Goal: Task Accomplishment & Management: Manage account settings

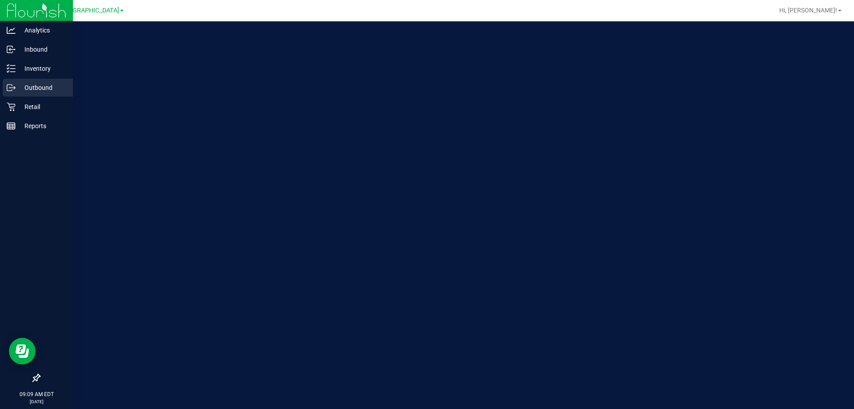
click at [24, 96] on div "Outbound" at bounding box center [38, 88] width 70 height 18
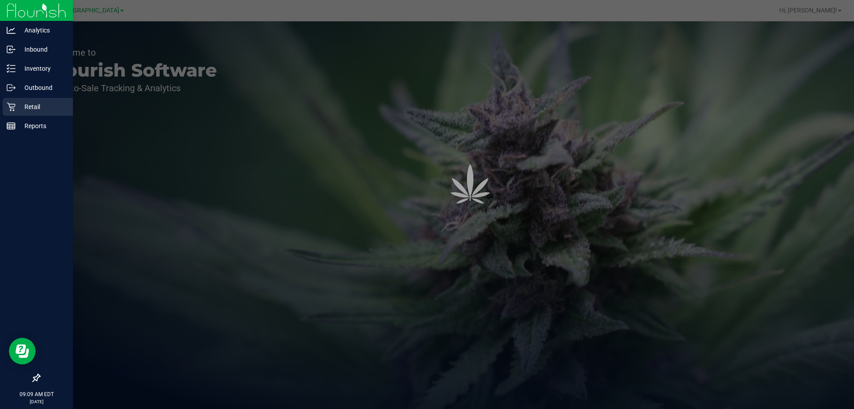
click at [41, 104] on p "Retail" at bounding box center [42, 106] width 53 height 11
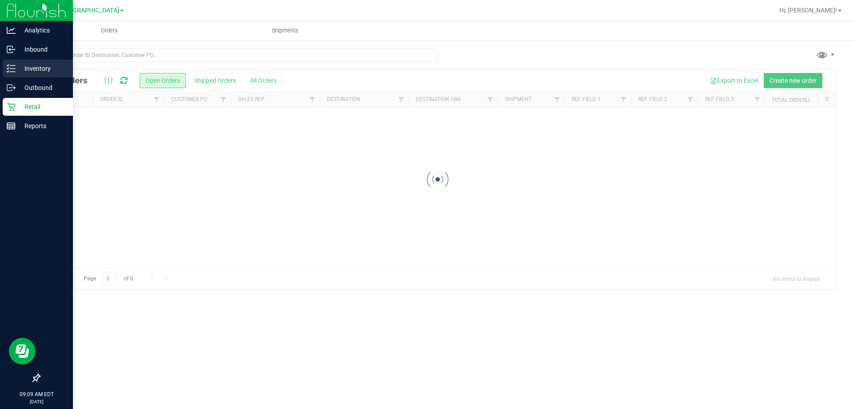
click at [45, 69] on p "Inventory" at bounding box center [42, 68] width 53 height 11
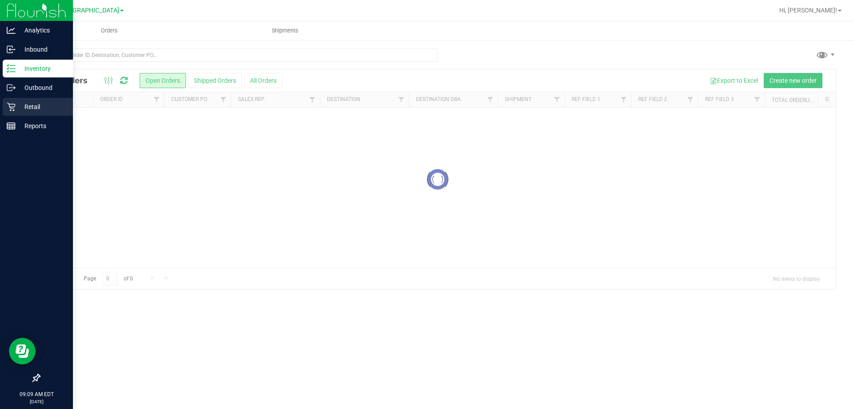
drag, startPoint x: 45, startPoint y: 69, endPoint x: 29, endPoint y: 106, distance: 40.5
click at [47, 66] on p "Inventory" at bounding box center [42, 68] width 53 height 11
click at [29, 70] on p "Inventory" at bounding box center [42, 68] width 53 height 11
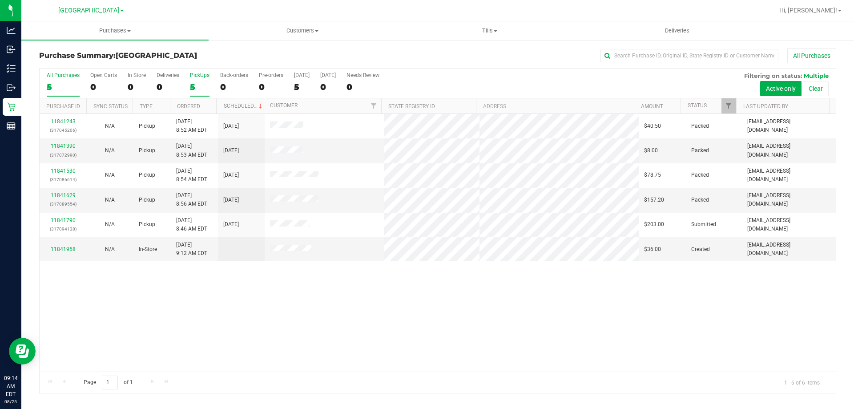
click at [202, 83] on div "5" at bounding box center [200, 87] width 20 height 10
click at [0, 0] on input "PickUps 5" at bounding box center [0, 0] width 0 height 0
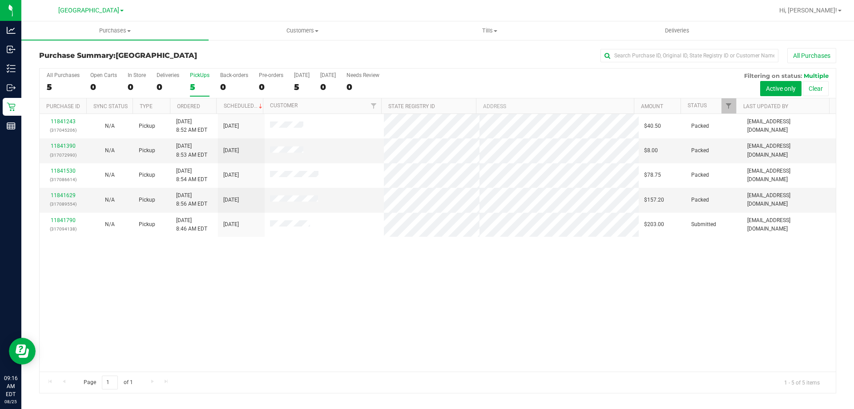
click at [194, 83] on div "5" at bounding box center [200, 87] width 20 height 10
click at [0, 0] on input "PickUps 5" at bounding box center [0, 0] width 0 height 0
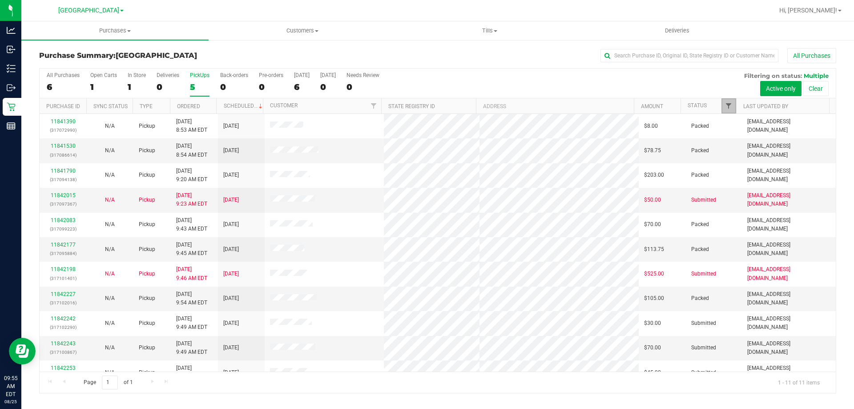
click at [731, 105] on span "Filter" at bounding box center [728, 105] width 7 height 7
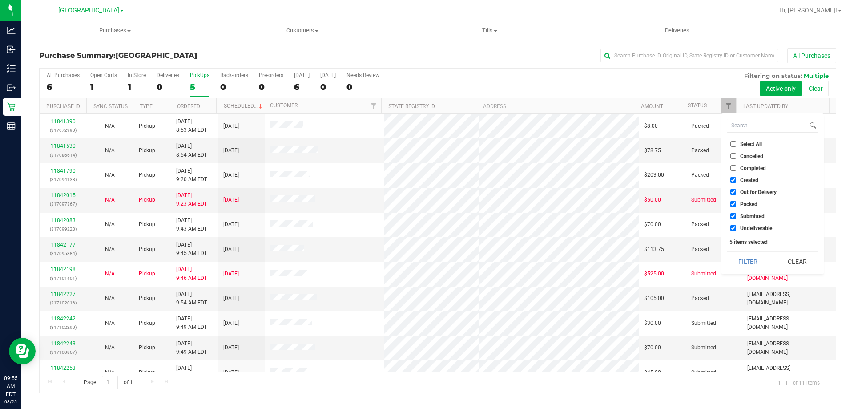
click at [742, 202] on span "Packed" at bounding box center [748, 204] width 17 height 5
click at [736, 202] on input "Packed" at bounding box center [734, 204] width 6 height 6
checkbox input "false"
click at [742, 192] on span "Out for Delivery" at bounding box center [758, 192] width 36 height 5
click at [736, 192] on input "Out for Delivery" at bounding box center [734, 192] width 6 height 6
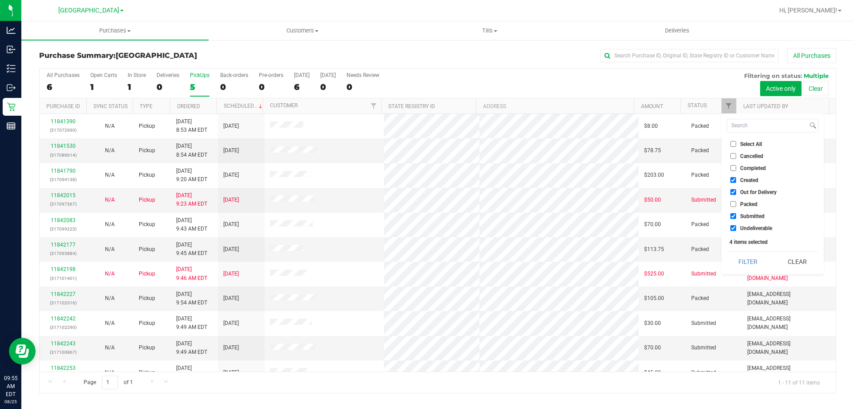
checkbox input "false"
click at [741, 179] on span "Created" at bounding box center [749, 180] width 18 height 5
click at [736, 179] on input "Created" at bounding box center [734, 180] width 6 height 6
checkbox input "false"
click at [749, 263] on button "Filter" at bounding box center [748, 262] width 43 height 20
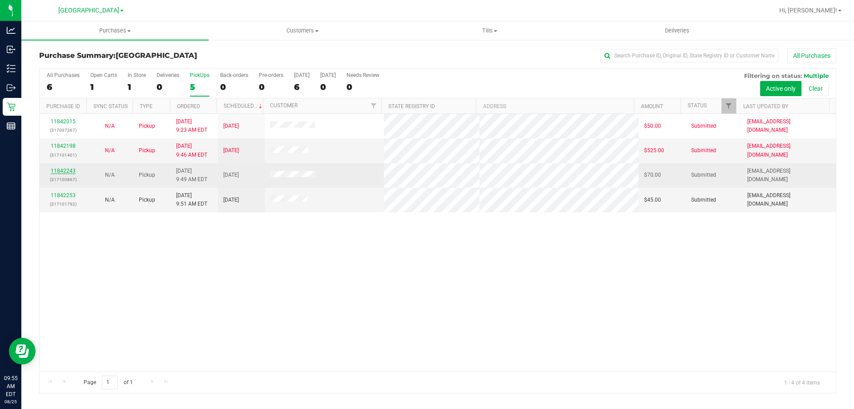
click at [69, 173] on link "11842243" at bounding box center [63, 171] width 25 height 6
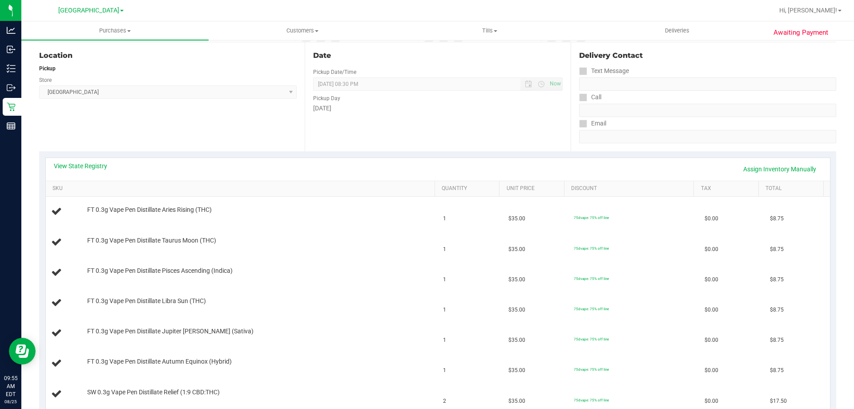
scroll to position [89, 0]
click at [98, 166] on link "View State Registry" at bounding box center [80, 165] width 53 height 9
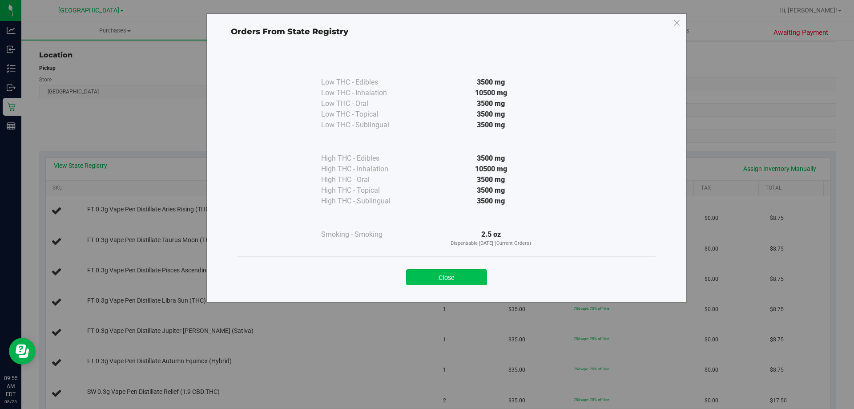
click at [422, 273] on button "Close" at bounding box center [446, 277] width 81 height 16
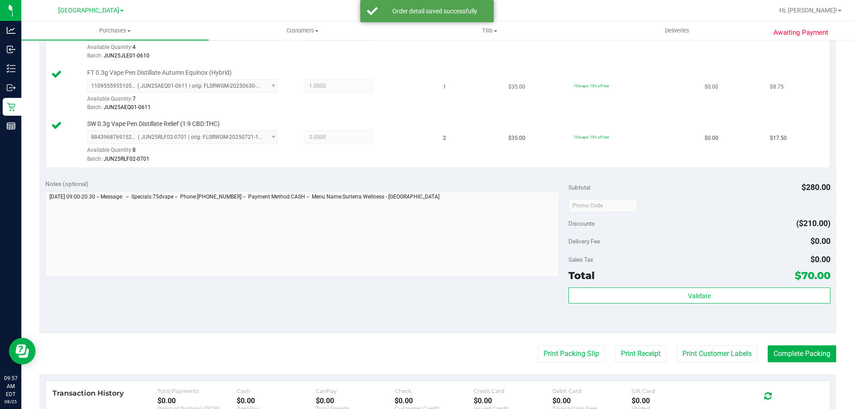
scroll to position [489, 0]
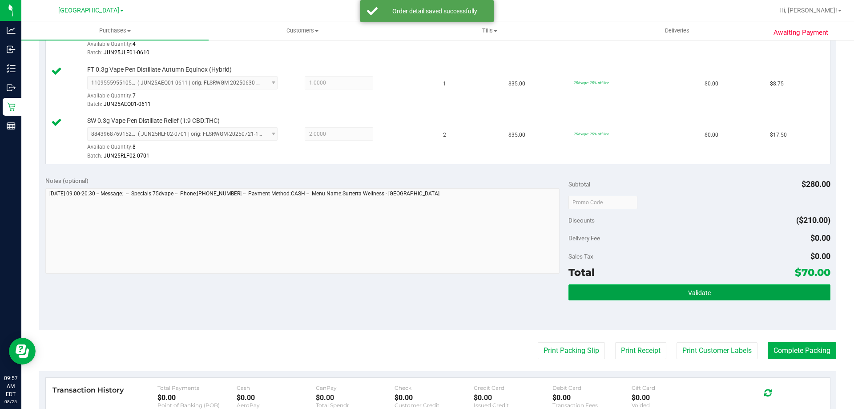
click at [719, 287] on button "Validate" at bounding box center [700, 292] width 262 height 16
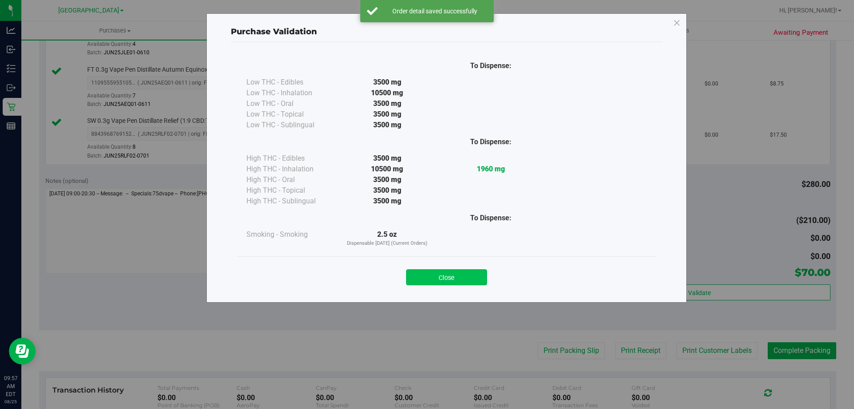
click at [460, 282] on button "Close" at bounding box center [446, 277] width 81 height 16
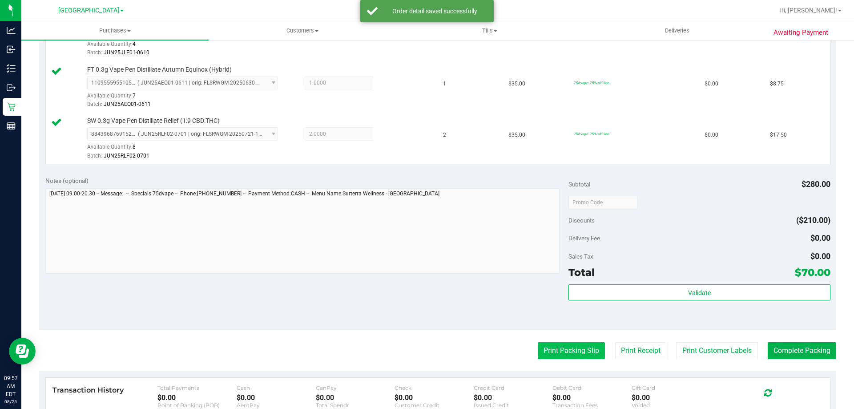
click at [570, 351] on button "Print Packing Slip" at bounding box center [571, 350] width 67 height 17
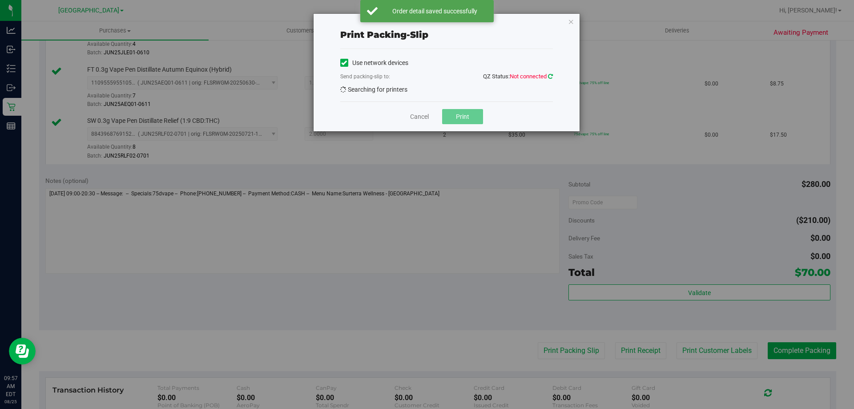
click at [548, 77] on icon at bounding box center [550, 76] width 5 height 6
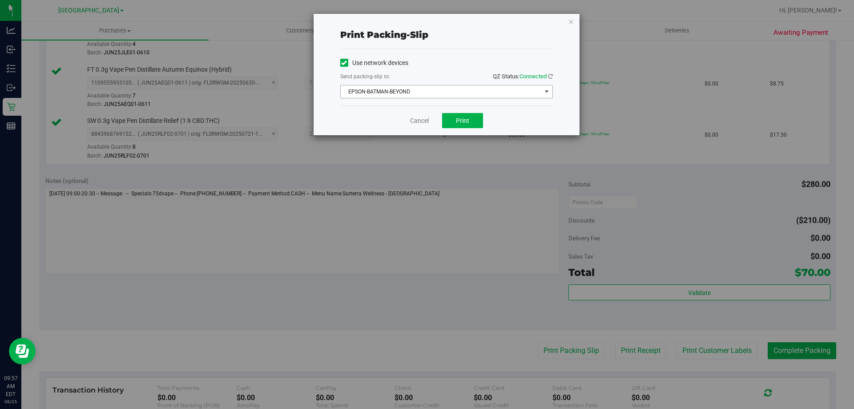
click at [469, 96] on span "EPSON-BATMAN-BEYOND" at bounding box center [441, 91] width 201 height 12
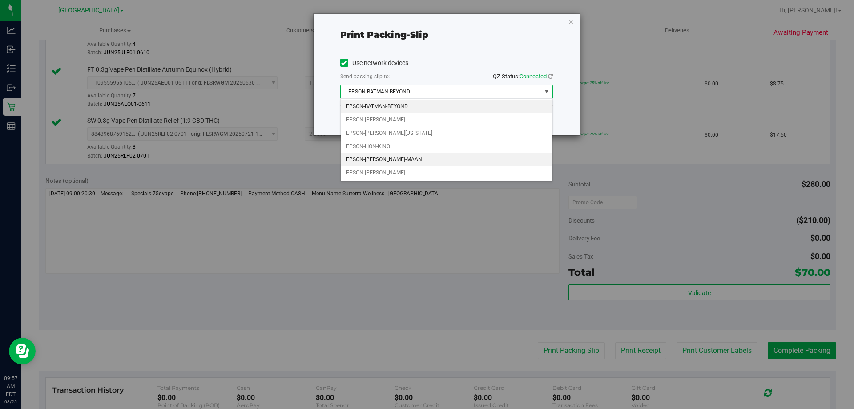
click at [474, 158] on li "EPSON-MEGHA-MAAN" at bounding box center [447, 159] width 212 height 13
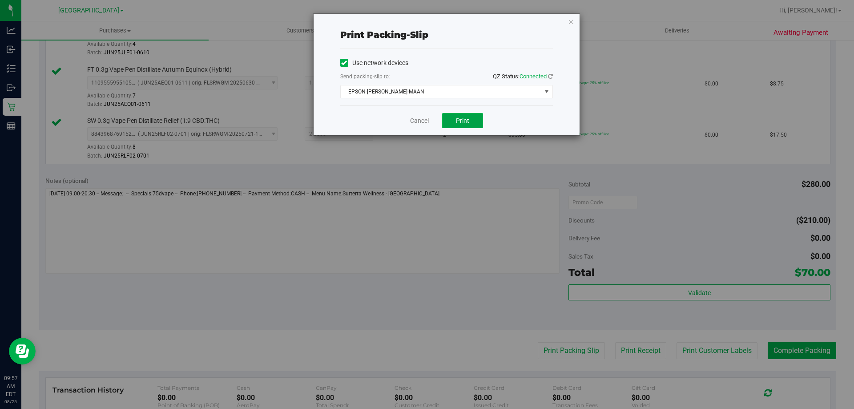
click at [471, 123] on button "Print" at bounding box center [462, 120] width 41 height 15
click at [418, 116] on div "Cancel Print" at bounding box center [446, 120] width 213 height 30
click at [418, 118] on link "Cancel" at bounding box center [419, 120] width 19 height 9
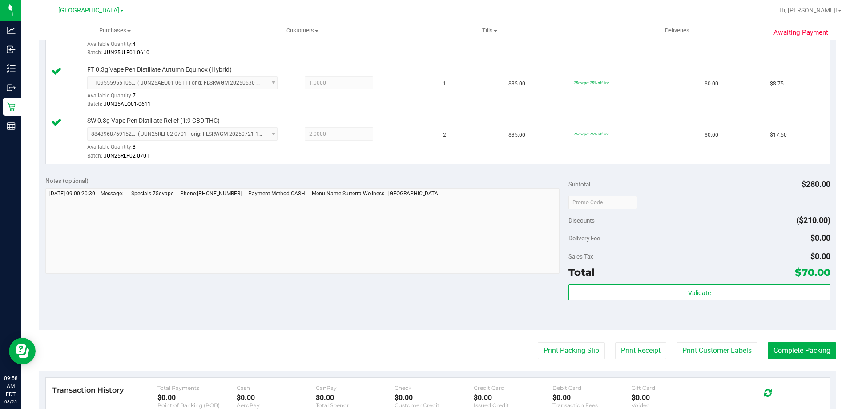
click at [788, 339] on purchase-details "Back Edit Purchase Cancel Purchase View Profile # 11842243 BioTrack ID: - Submi…" at bounding box center [437, 48] width 797 height 979
click at [788, 345] on button "Complete Packing" at bounding box center [802, 350] width 69 height 17
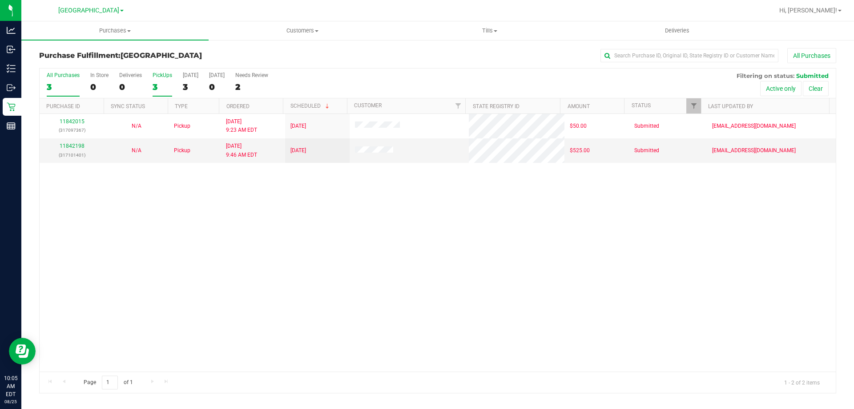
click at [161, 84] on div "3" at bounding box center [163, 87] width 20 height 10
click at [0, 0] on input "PickUps 3" at bounding box center [0, 0] width 0 height 0
click at [157, 82] on div "2" at bounding box center [163, 87] width 20 height 10
click at [0, 0] on input "PickUps 2" at bounding box center [0, 0] width 0 height 0
click at [158, 89] on div "2" at bounding box center [163, 87] width 20 height 10
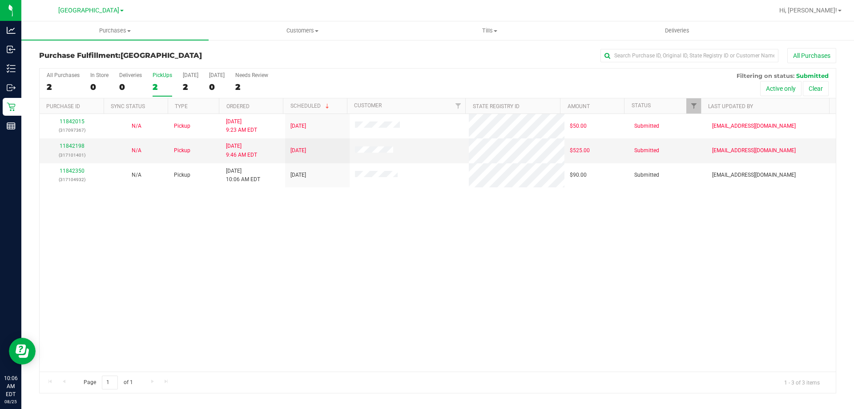
click at [0, 0] on input "PickUps 2" at bounding box center [0, 0] width 0 height 0
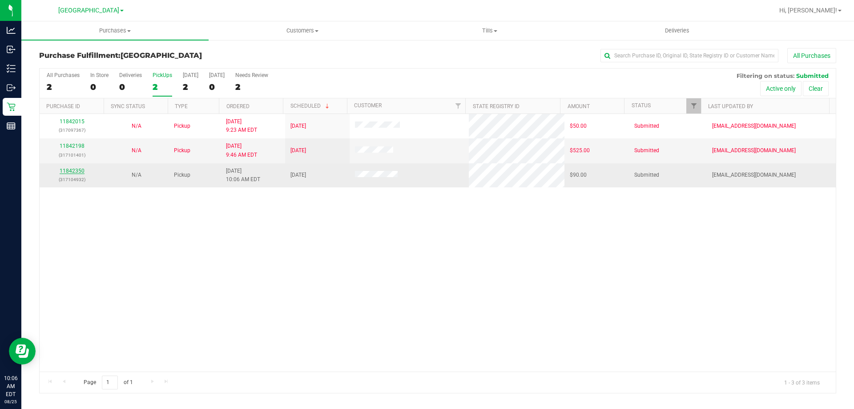
click at [75, 170] on link "11842350" at bounding box center [72, 171] width 25 height 6
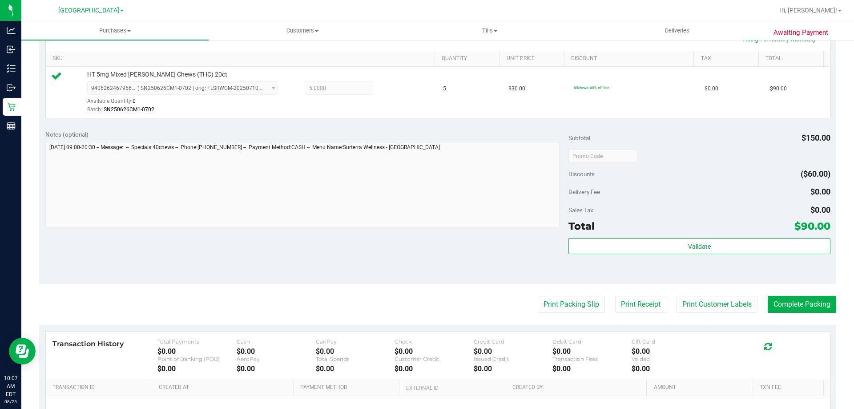
scroll to position [222, 0]
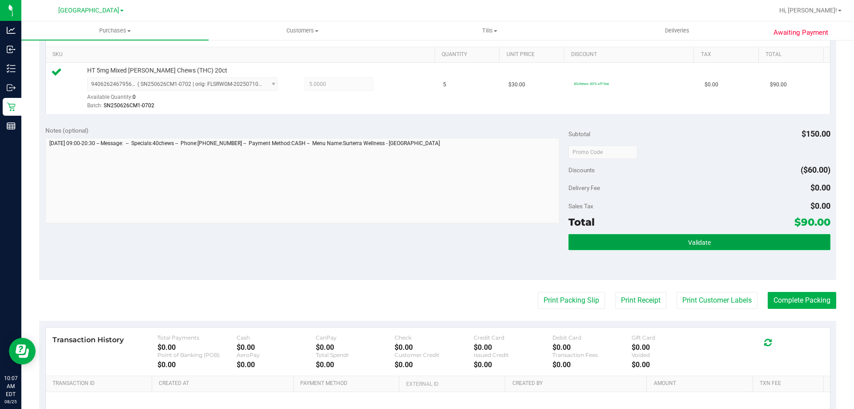
click at [692, 244] on span "Validate" at bounding box center [699, 242] width 23 height 7
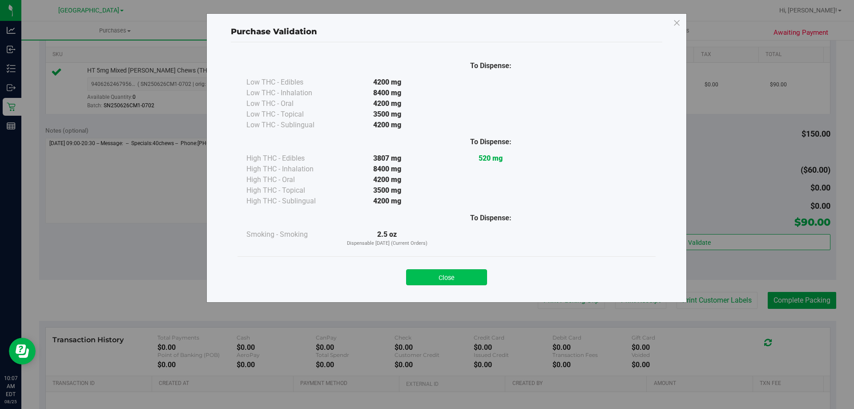
click at [485, 285] on div "Close" at bounding box center [447, 274] width 418 height 36
click at [480, 280] on button "Close" at bounding box center [446, 277] width 81 height 16
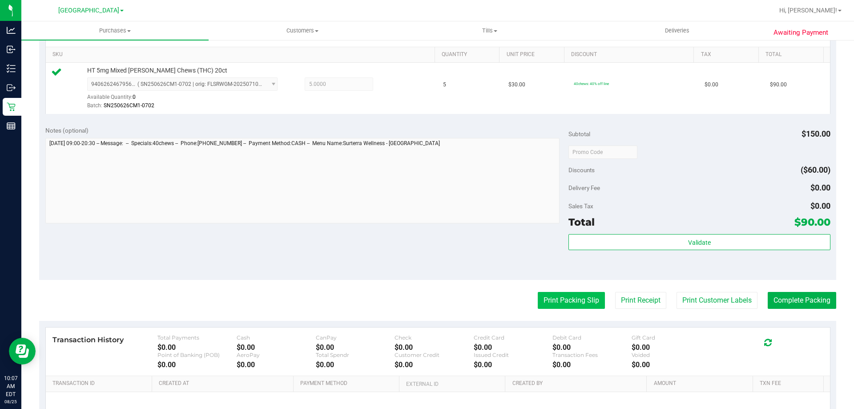
click at [551, 298] on button "Print Packing Slip" at bounding box center [571, 300] width 67 height 17
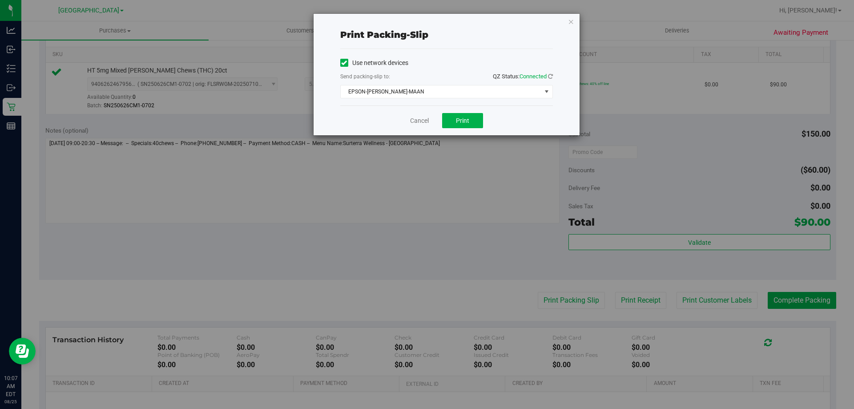
click at [456, 129] on div "Cancel Print" at bounding box center [446, 120] width 213 height 30
click at [455, 121] on button "Print" at bounding box center [462, 120] width 41 height 15
click at [416, 122] on link "Cancel" at bounding box center [419, 120] width 19 height 9
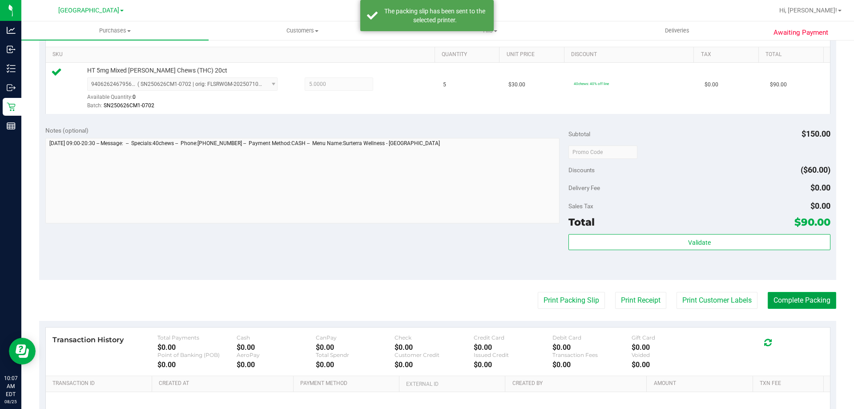
click at [792, 300] on button "Complete Packing" at bounding box center [802, 300] width 69 height 17
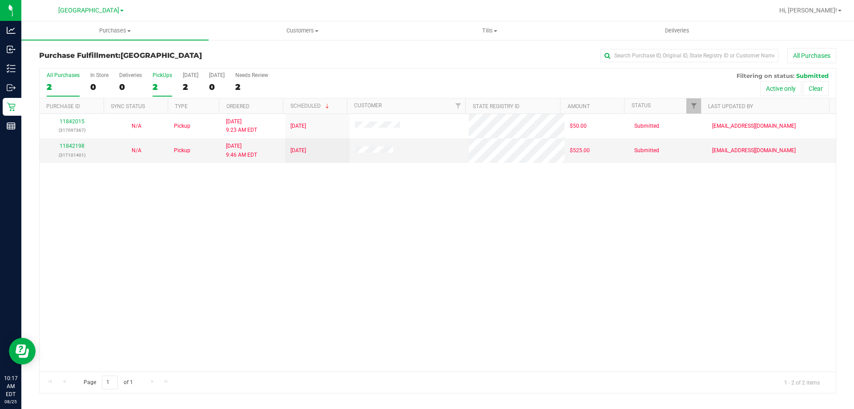
click at [170, 84] on div "2" at bounding box center [163, 87] width 20 height 10
click at [0, 0] on input "PickUps 2" at bounding box center [0, 0] width 0 height 0
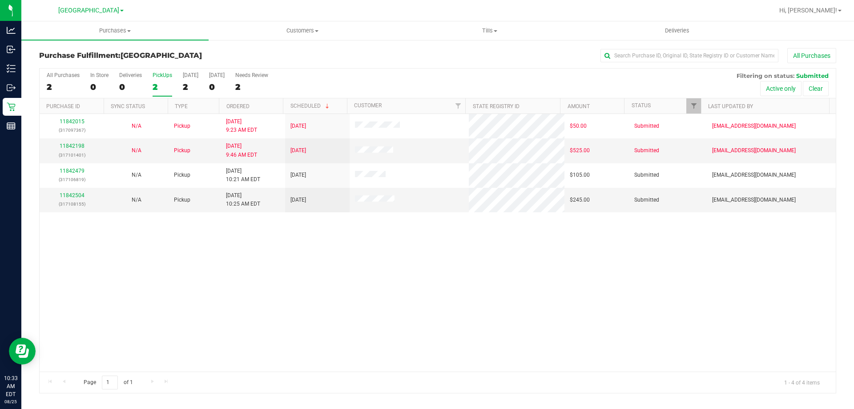
click at [161, 85] on div "2" at bounding box center [163, 87] width 20 height 10
click at [0, 0] on input "PickUps 2" at bounding box center [0, 0] width 0 height 0
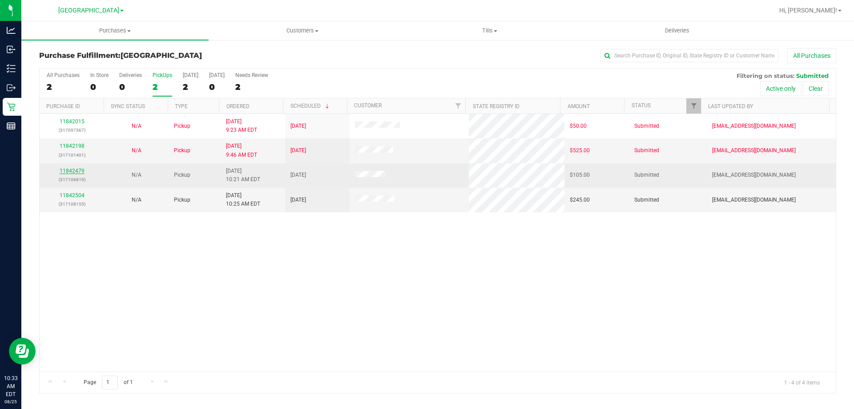
click at [71, 172] on link "11842479" at bounding box center [72, 171] width 25 height 6
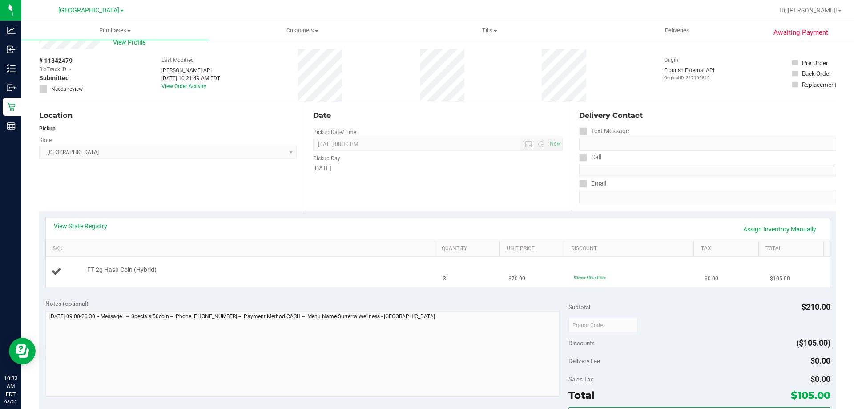
scroll to position [44, 0]
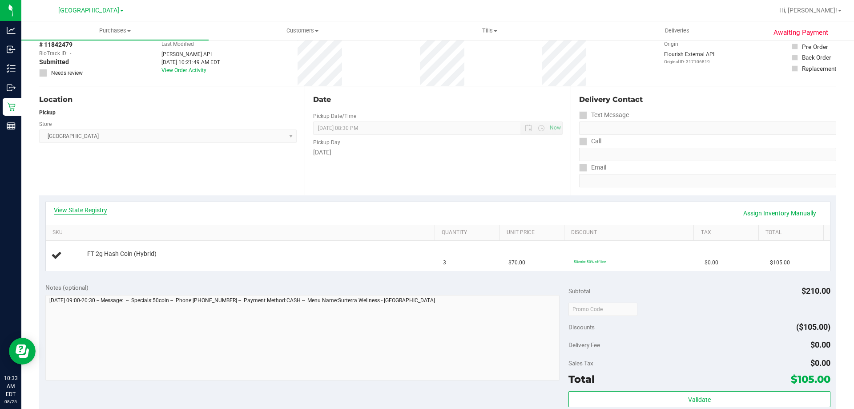
click at [103, 209] on link "View State Registry" at bounding box center [80, 210] width 53 height 9
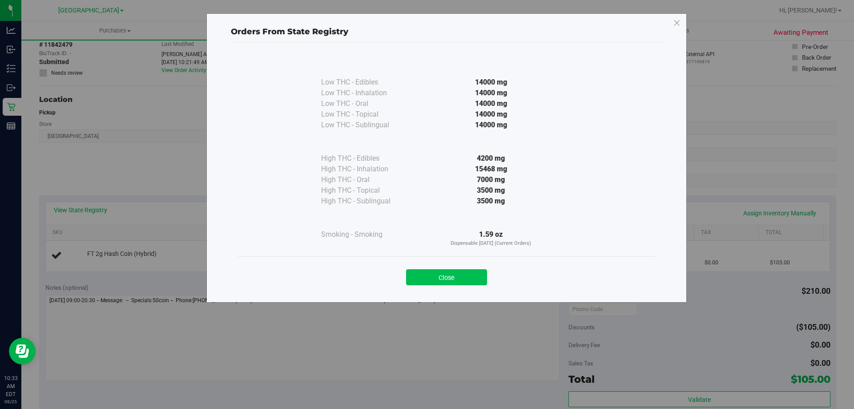
click at [435, 277] on button "Close" at bounding box center [446, 277] width 81 height 16
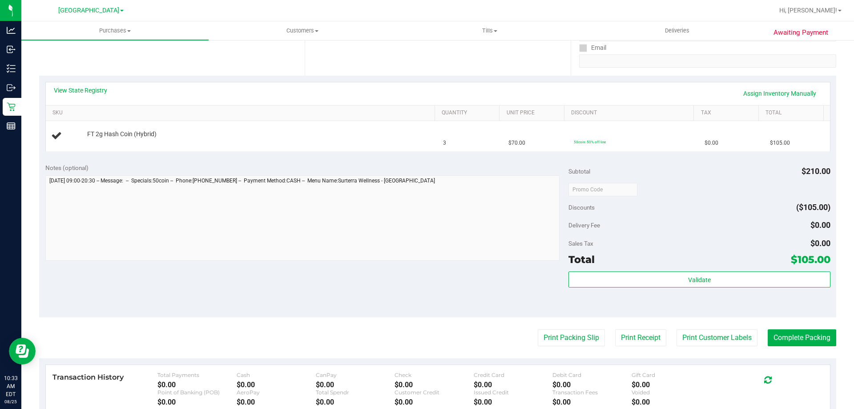
scroll to position [178, 0]
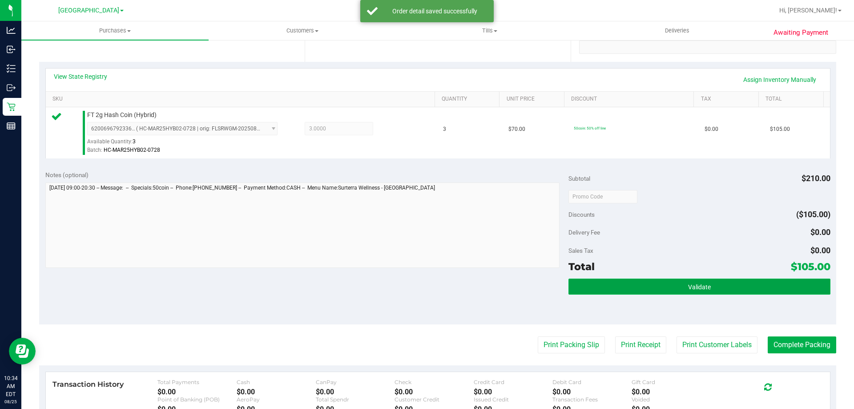
click at [654, 288] on button "Validate" at bounding box center [700, 287] width 262 height 16
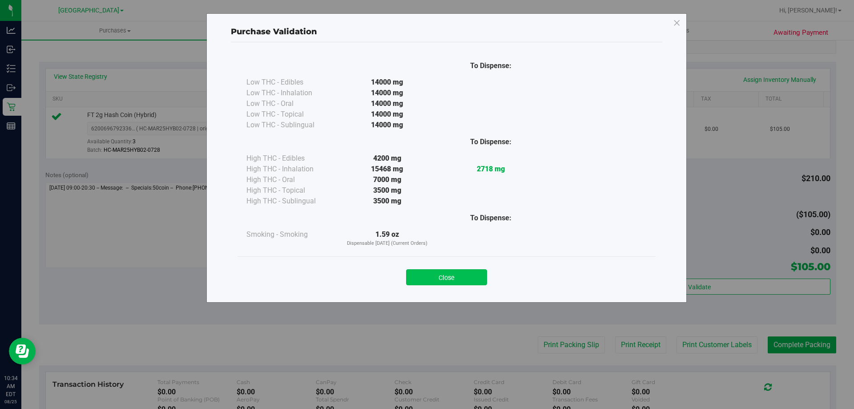
click at [475, 278] on button "Close" at bounding box center [446, 277] width 81 height 16
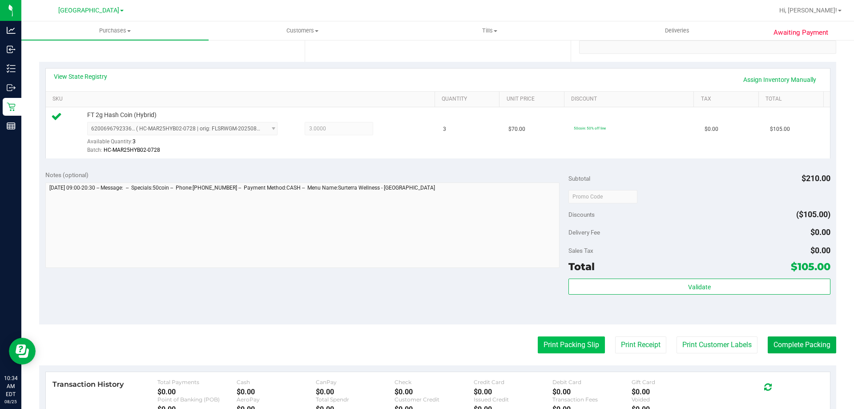
drag, startPoint x: 554, startPoint y: 331, endPoint x: 562, endPoint y: 352, distance: 22.8
click at [558, 340] on purchase-details "Back Edit Purchase Cancel Purchase View Profile # 11842479 BioTrack ID: - Submi…" at bounding box center [437, 201] width 797 height 662
click at [562, 353] on button "Print Packing Slip" at bounding box center [571, 344] width 67 height 17
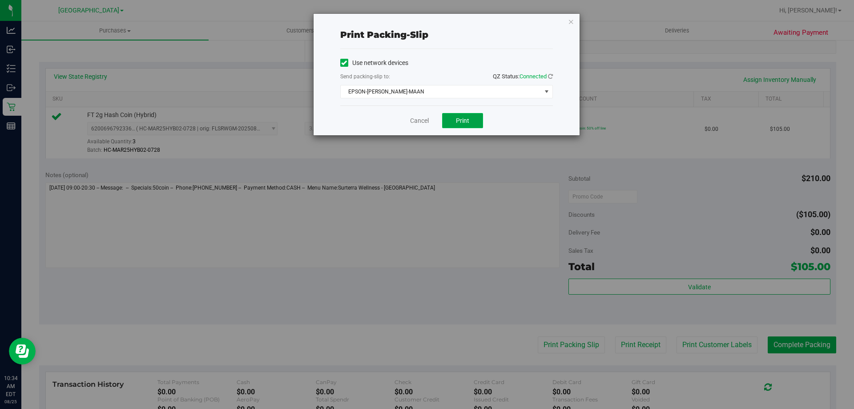
click at [467, 121] on span "Print" at bounding box center [462, 120] width 13 height 7
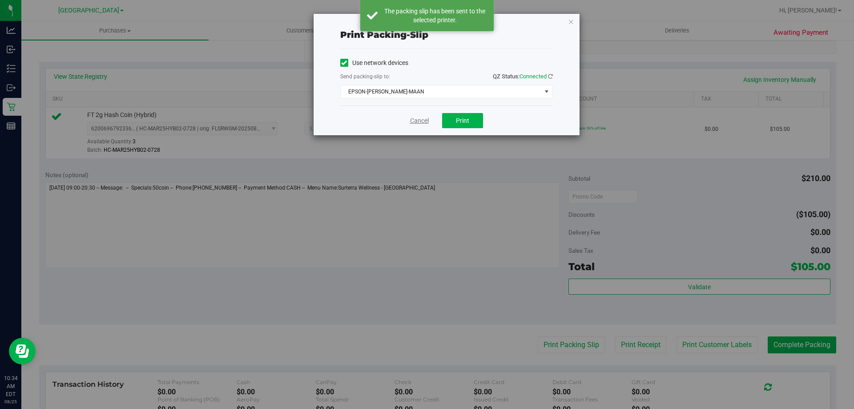
click at [417, 125] on link "Cancel" at bounding box center [419, 120] width 19 height 9
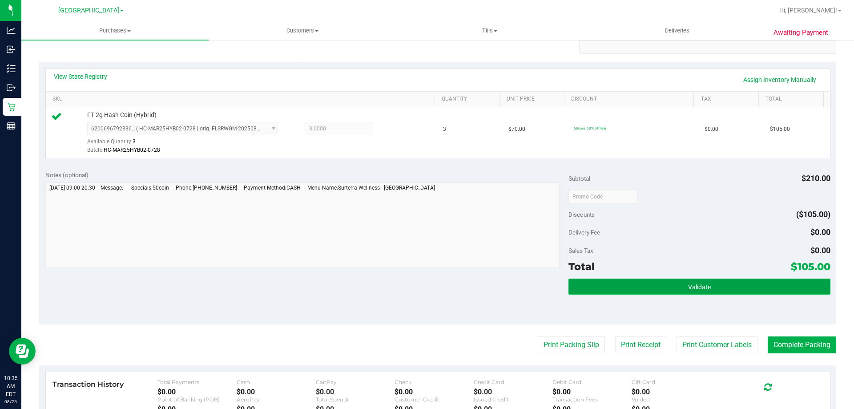
click at [601, 285] on button "Validate" at bounding box center [700, 287] width 262 height 16
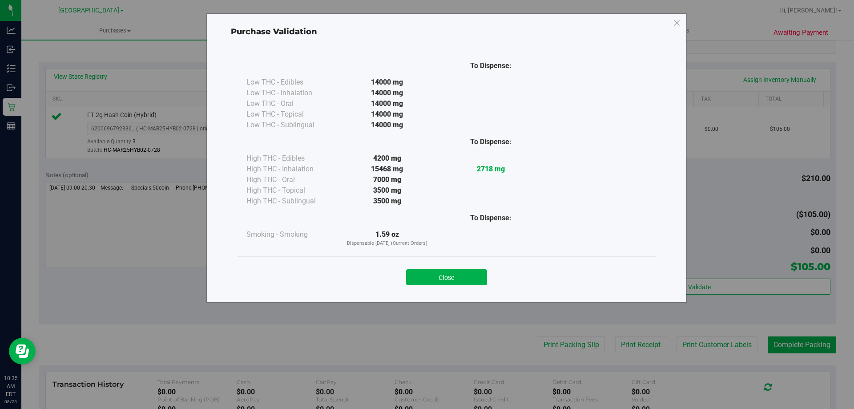
drag, startPoint x: 462, startPoint y: 279, endPoint x: 503, endPoint y: 289, distance: 42.2
click at [464, 279] on button "Close" at bounding box center [446, 277] width 81 height 16
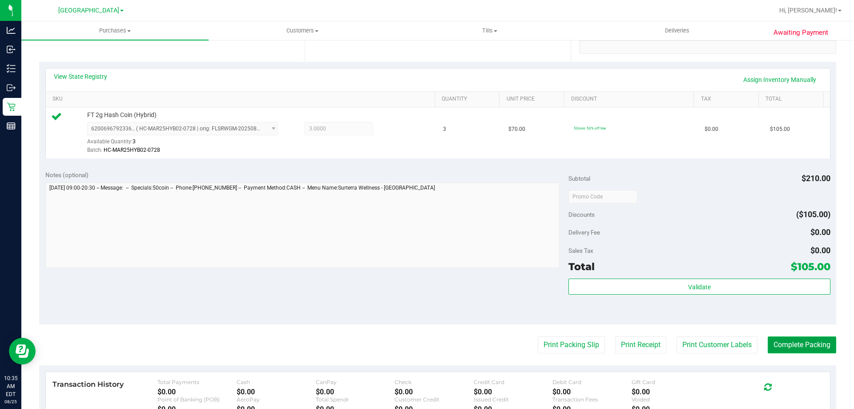
click at [792, 342] on button "Complete Packing" at bounding box center [802, 344] width 69 height 17
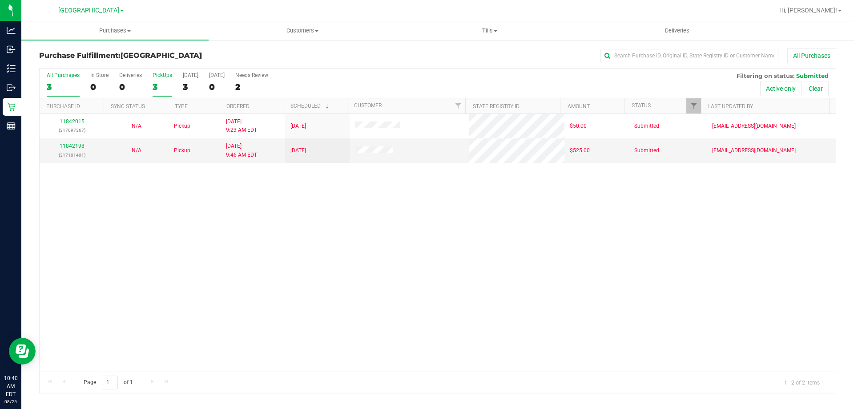
click at [161, 89] on div "3" at bounding box center [163, 87] width 20 height 10
click at [0, 0] on input "PickUps 3" at bounding box center [0, 0] width 0 height 0
click at [172, 88] on div "All Purchases 2 In Store 0 Deliveries 0 PickUps 2 Today 2 Tomorrow 0 Needs Revi…" at bounding box center [438, 84] width 796 height 30
click at [170, 89] on div "2" at bounding box center [163, 87] width 20 height 10
click at [0, 0] on input "PickUps 2" at bounding box center [0, 0] width 0 height 0
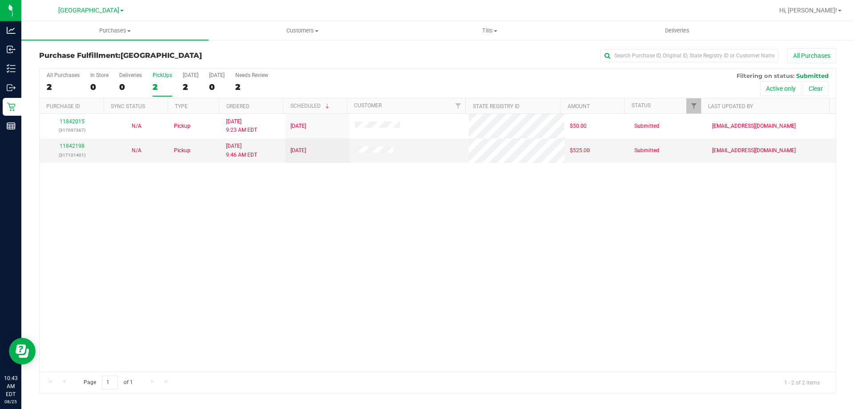
click at [164, 87] on div "2" at bounding box center [163, 87] width 20 height 10
click at [0, 0] on input "PickUps 2" at bounding box center [0, 0] width 0 height 0
click at [162, 85] on div "2" at bounding box center [163, 87] width 20 height 10
click at [0, 0] on input "PickUps 2" at bounding box center [0, 0] width 0 height 0
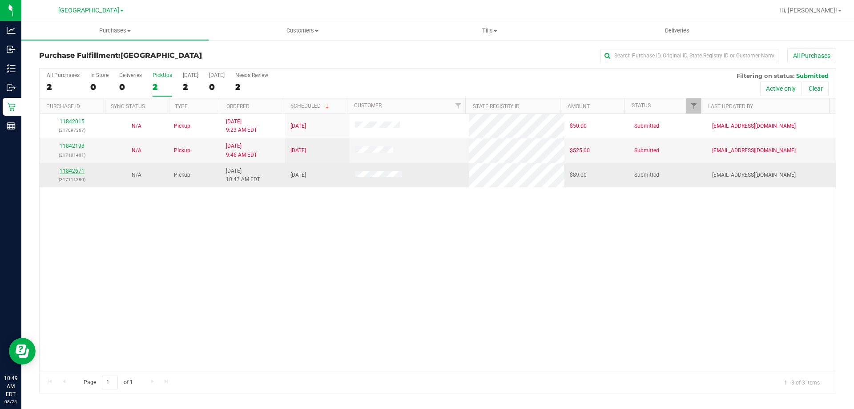
click at [63, 171] on link "11842671" at bounding box center [72, 171] width 25 height 6
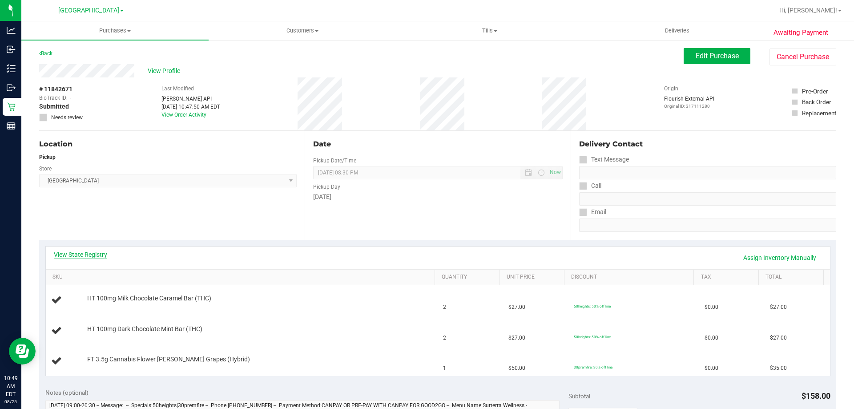
click at [89, 252] on link "View State Registry" at bounding box center [80, 254] width 53 height 9
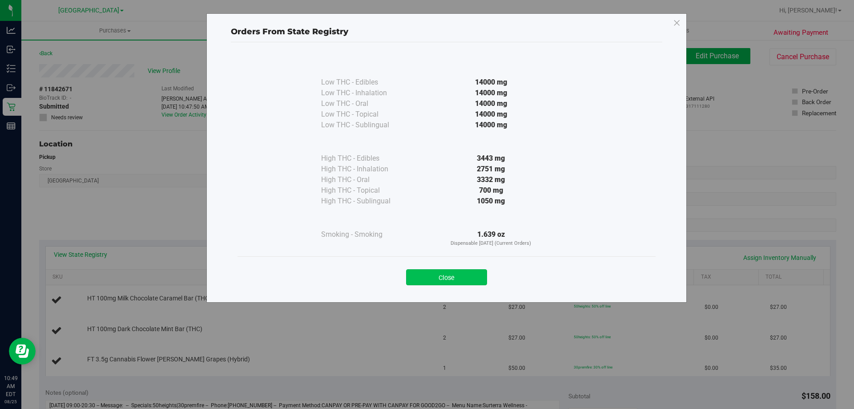
click at [453, 279] on button "Close" at bounding box center [446, 277] width 81 height 16
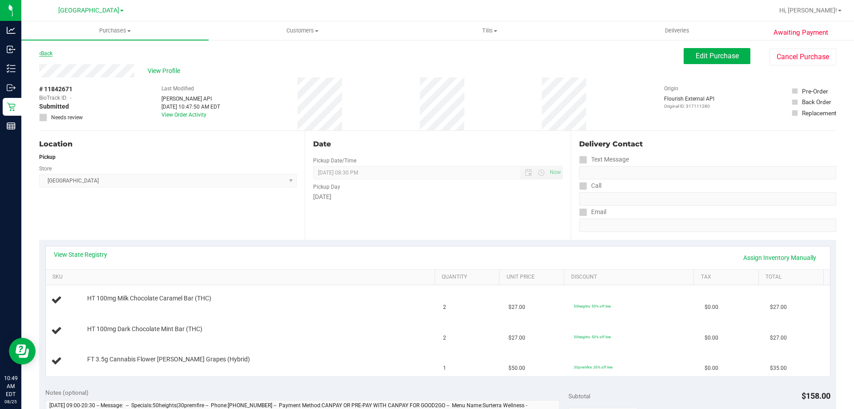
click at [52, 53] on link "Back" at bounding box center [45, 53] width 13 height 6
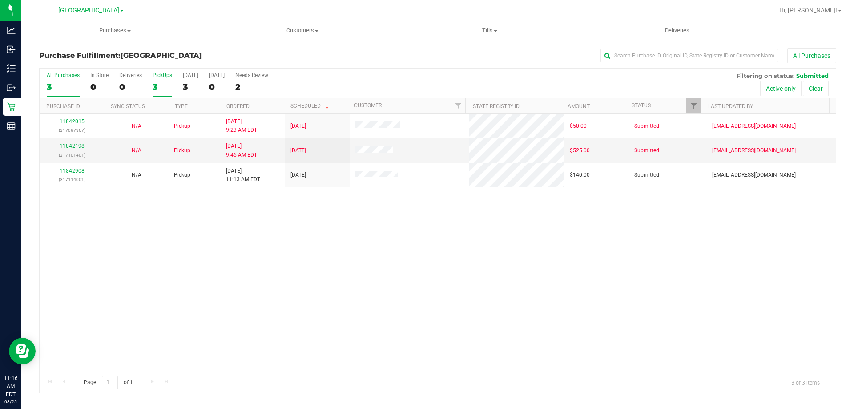
click at [161, 91] on div "3" at bounding box center [163, 87] width 20 height 10
click at [0, 0] on input "PickUps 3" at bounding box center [0, 0] width 0 height 0
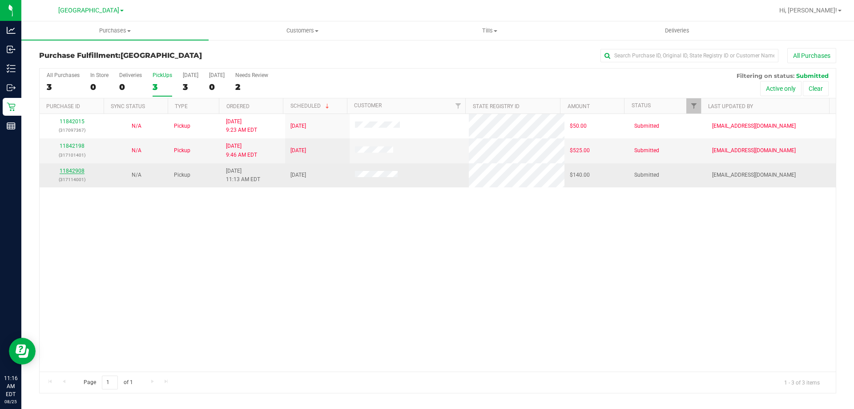
click at [78, 170] on link "11842908" at bounding box center [72, 171] width 25 height 6
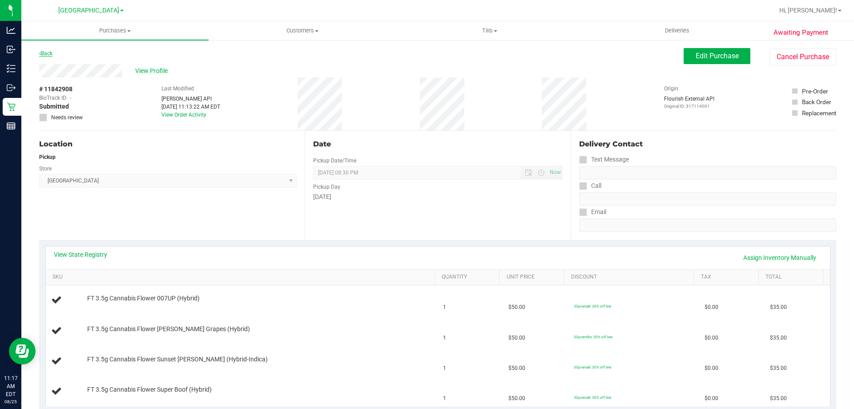
click at [51, 55] on link "Back" at bounding box center [45, 53] width 13 height 6
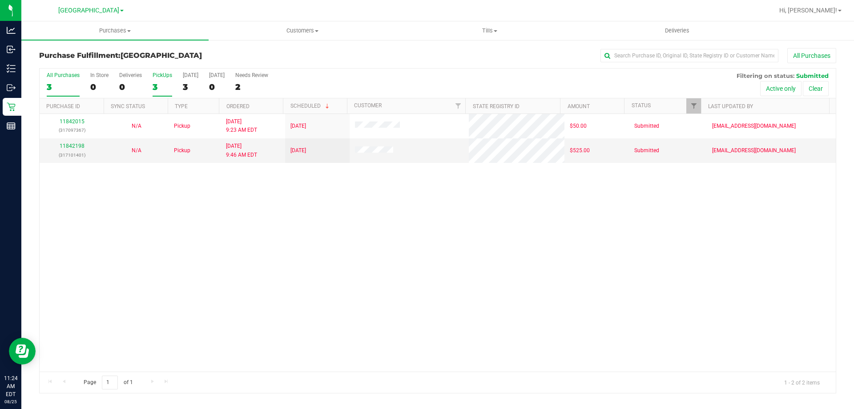
click at [163, 83] on div "3" at bounding box center [163, 87] width 20 height 10
click at [0, 0] on input "PickUps 3" at bounding box center [0, 0] width 0 height 0
click at [158, 89] on div "2" at bounding box center [163, 87] width 20 height 10
click at [0, 0] on input "PickUps 2" at bounding box center [0, 0] width 0 height 0
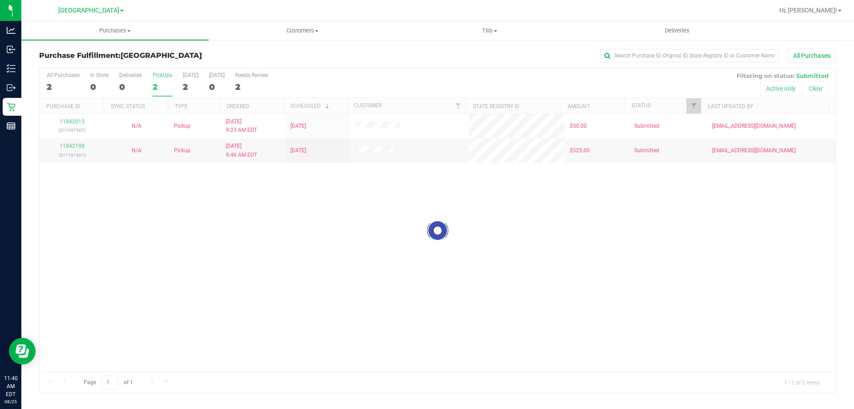
drag, startPoint x: 171, startPoint y: 83, endPoint x: 119, endPoint y: 6, distance: 92.9
click at [170, 83] on div at bounding box center [438, 231] width 796 height 324
click at [161, 78] on label "PickUps 2" at bounding box center [163, 84] width 20 height 24
click at [0, 0] on input "PickUps 2" at bounding box center [0, 0] width 0 height 0
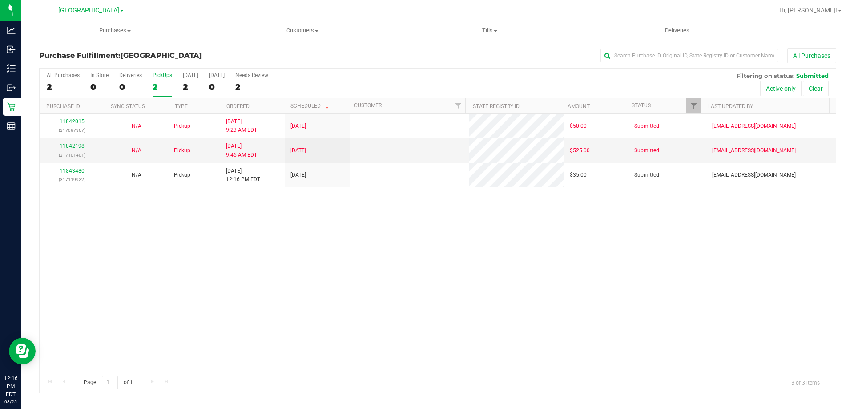
click at [160, 78] on div "PickUps" at bounding box center [163, 75] width 20 height 6
click at [0, 0] on input "PickUps 2" at bounding box center [0, 0] width 0 height 0
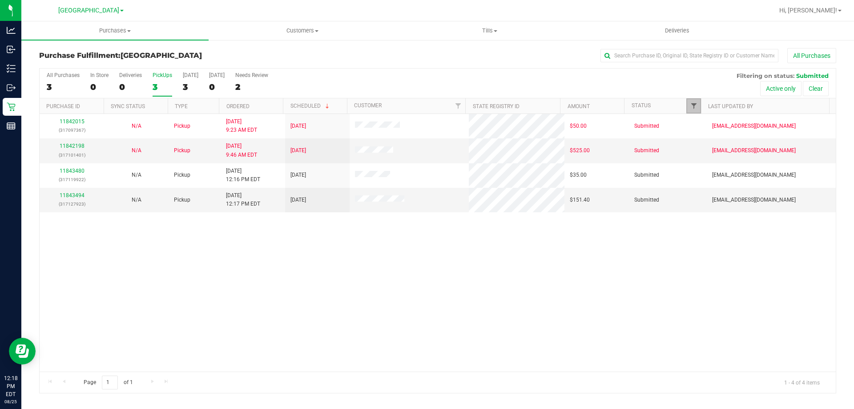
click at [693, 109] on span "Filter" at bounding box center [694, 105] width 7 height 7
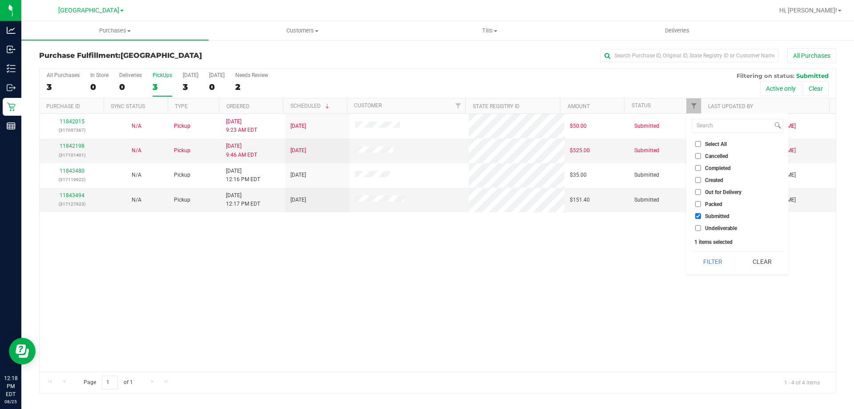
click at [716, 203] on span "Packed" at bounding box center [713, 204] width 17 height 5
click at [701, 203] on input "Packed" at bounding box center [698, 204] width 6 height 6
click at [720, 266] on button "Filter" at bounding box center [713, 262] width 43 height 20
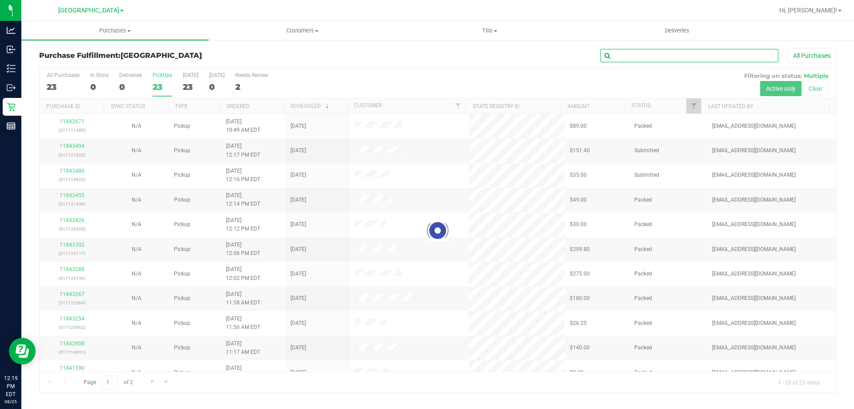
click at [756, 55] on input "text" at bounding box center [690, 55] width 178 height 13
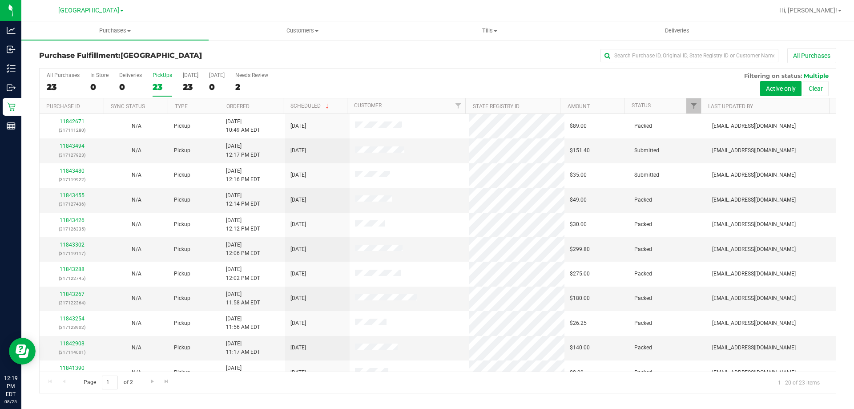
click at [156, 94] on label "PickUps 23" at bounding box center [163, 84] width 20 height 24
click at [0, 0] on input "PickUps 23" at bounding box center [0, 0] width 0 height 0
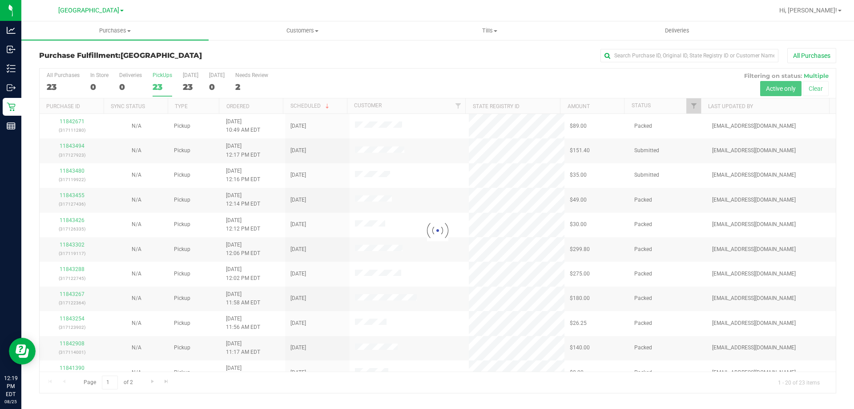
click at [693, 104] on div at bounding box center [438, 231] width 796 height 324
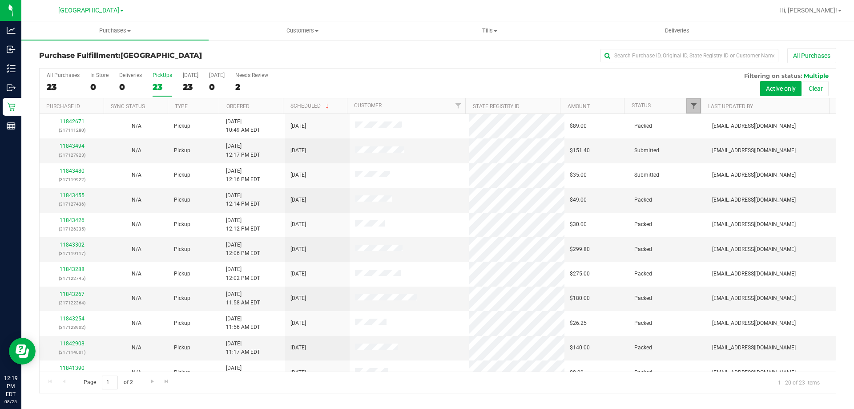
click at [694, 107] on span "Filter" at bounding box center [694, 105] width 7 height 7
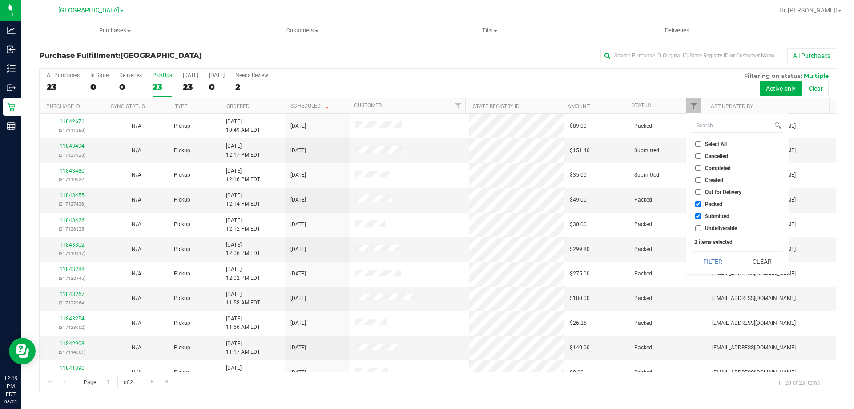
drag, startPoint x: 714, startPoint y: 202, endPoint x: 714, endPoint y: 220, distance: 18.2
click at [714, 202] on span "Packed" at bounding box center [713, 204] width 17 height 5
click at [701, 202] on input "Packed" at bounding box center [698, 204] width 6 height 6
checkbox input "false"
click at [714, 264] on button "Filter" at bounding box center [713, 262] width 43 height 20
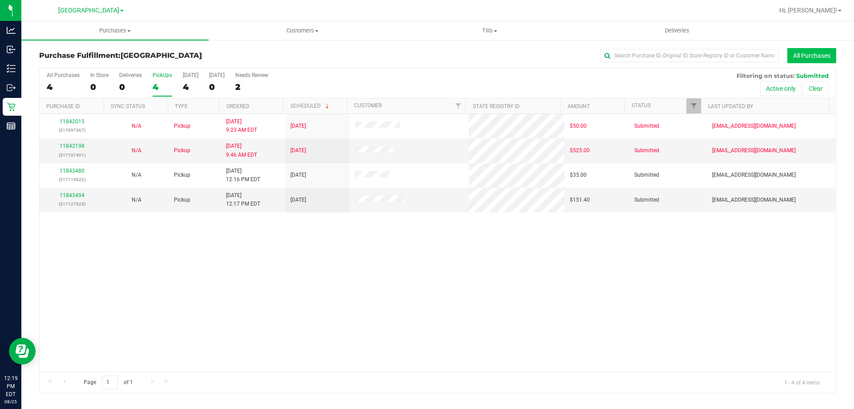
click at [792, 51] on button "All Purchases" at bounding box center [812, 55] width 49 height 15
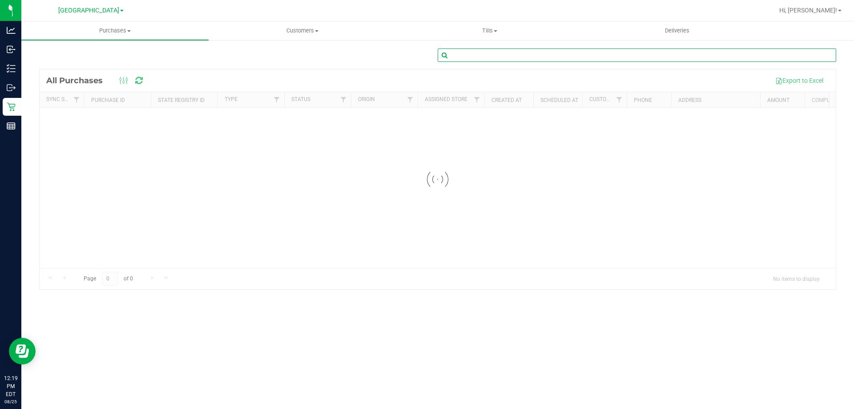
click at [614, 59] on input "text" at bounding box center [637, 54] width 399 height 13
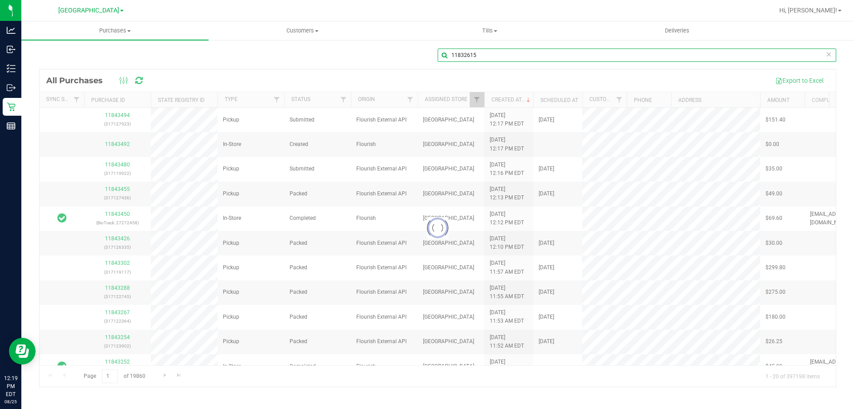
type input "11832615"
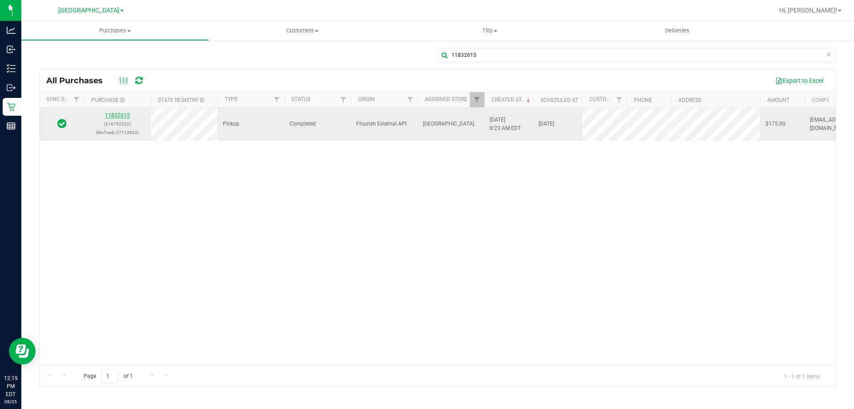
click at [121, 113] on link "11832615" at bounding box center [117, 115] width 25 height 6
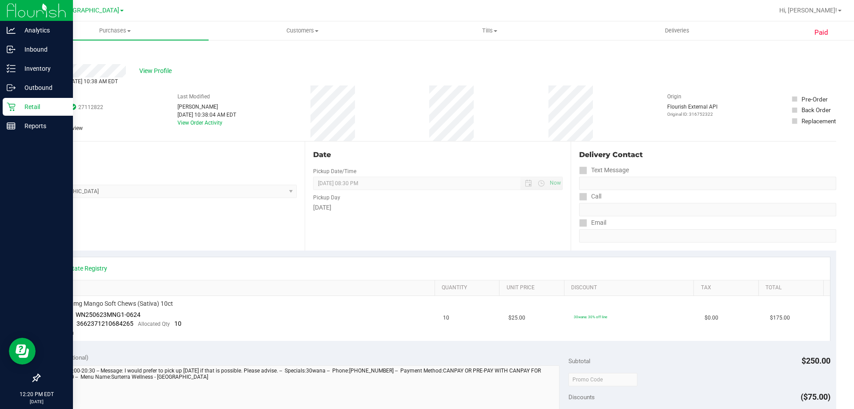
click at [11, 107] on icon at bounding box center [11, 107] width 8 height 8
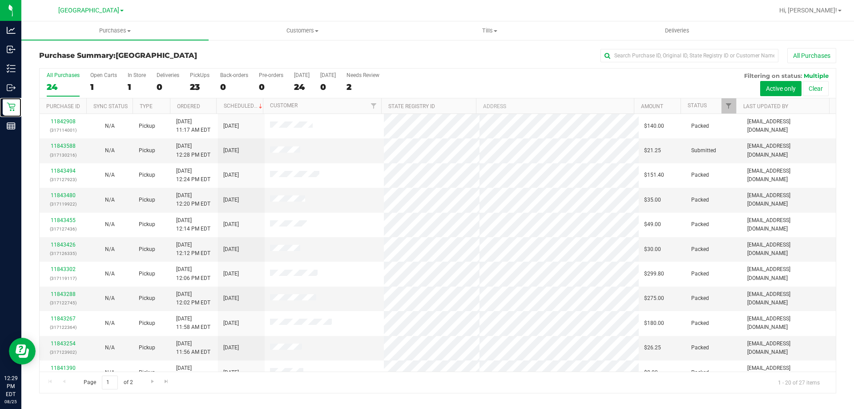
click at [0, 98] on link "Retail" at bounding box center [10, 107] width 21 height 19
click at [731, 104] on span "Filter" at bounding box center [728, 105] width 7 height 7
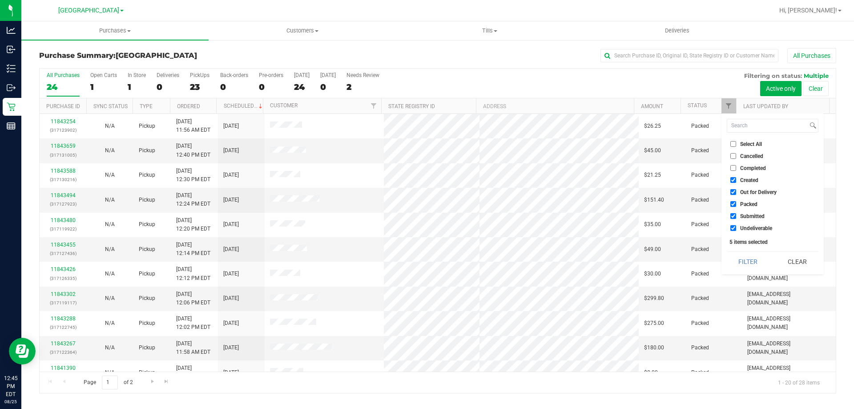
click at [744, 202] on span "Packed" at bounding box center [748, 204] width 17 height 5
click at [736, 202] on input "Packed" at bounding box center [734, 204] width 6 height 6
checkbox input "false"
click at [743, 194] on span "Out for Delivery" at bounding box center [758, 192] width 36 height 5
click at [736, 194] on input "Out for Delivery" at bounding box center [734, 192] width 6 height 6
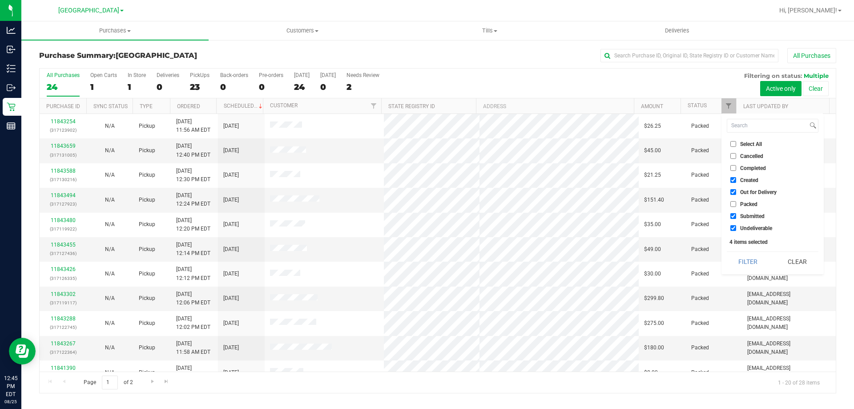
checkbox input "false"
click at [743, 182] on span "Created" at bounding box center [749, 180] width 18 height 5
click at [736, 182] on input "Created" at bounding box center [734, 180] width 6 height 6
checkbox input "false"
click at [738, 253] on button "Filter" at bounding box center [748, 262] width 43 height 20
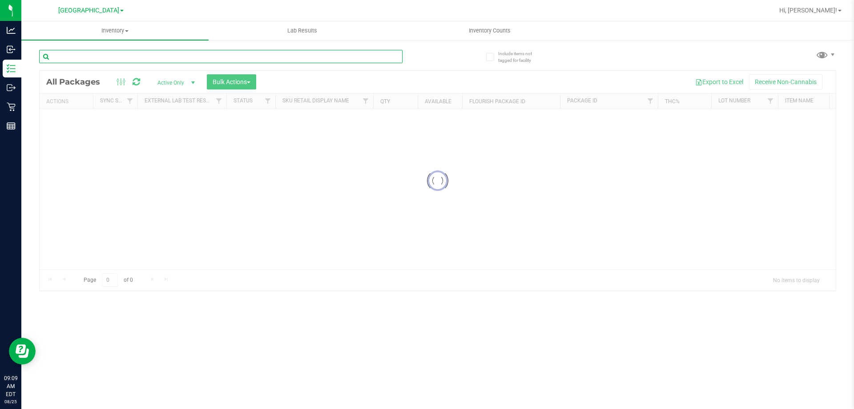
click at [151, 57] on input "text" at bounding box center [221, 56] width 364 height 13
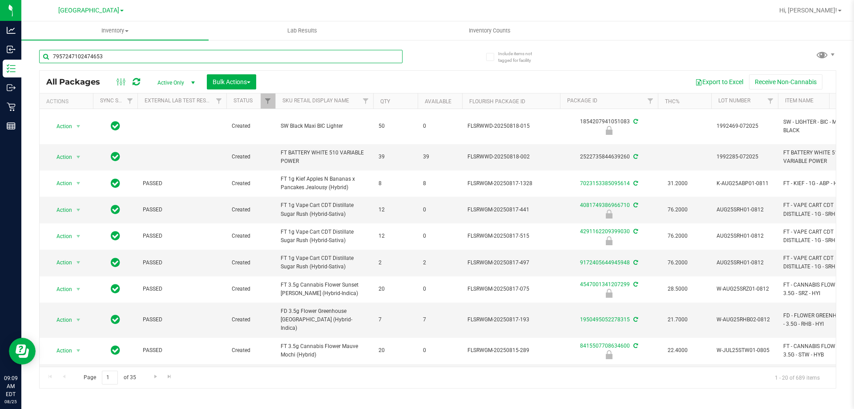
type input "7957247102474653"
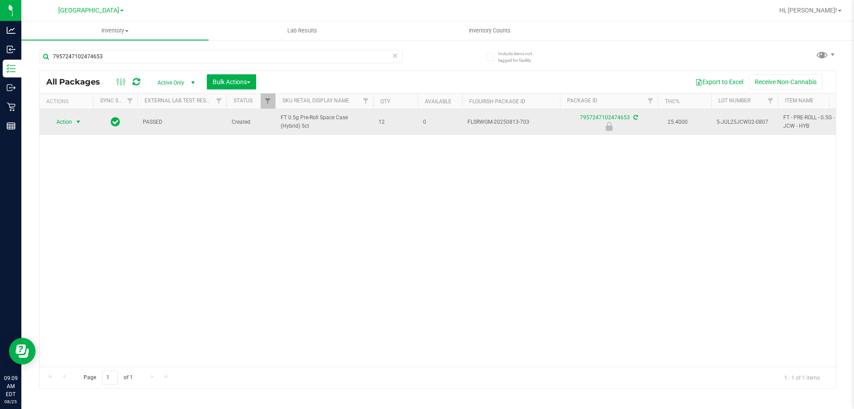
click at [70, 119] on span "Action" at bounding box center [60, 122] width 24 height 12
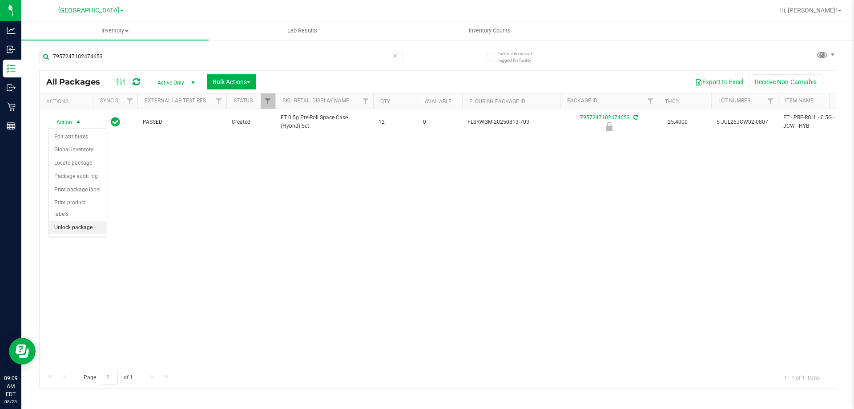
click at [75, 221] on li "Unlock package" at bounding box center [77, 227] width 57 height 13
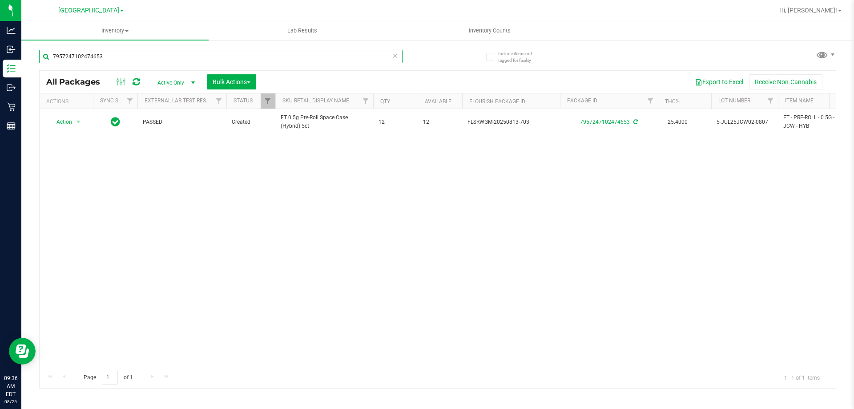
click at [242, 60] on input "7957247102474653" at bounding box center [221, 56] width 364 height 13
type input "0745676079102662"
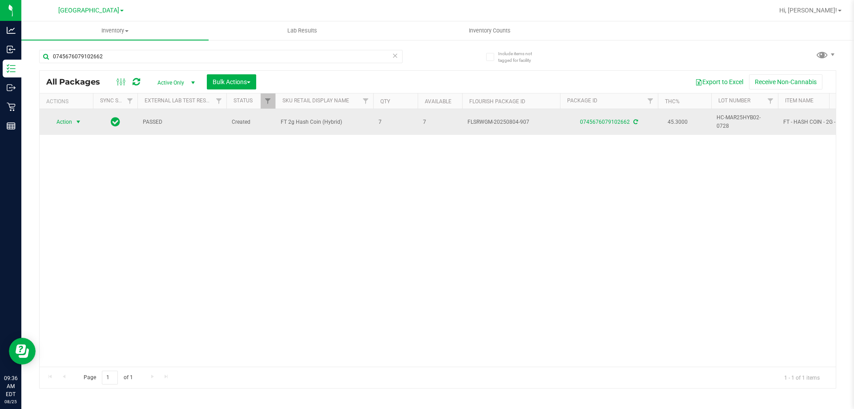
click at [74, 128] on span "select" at bounding box center [78, 122] width 11 height 12
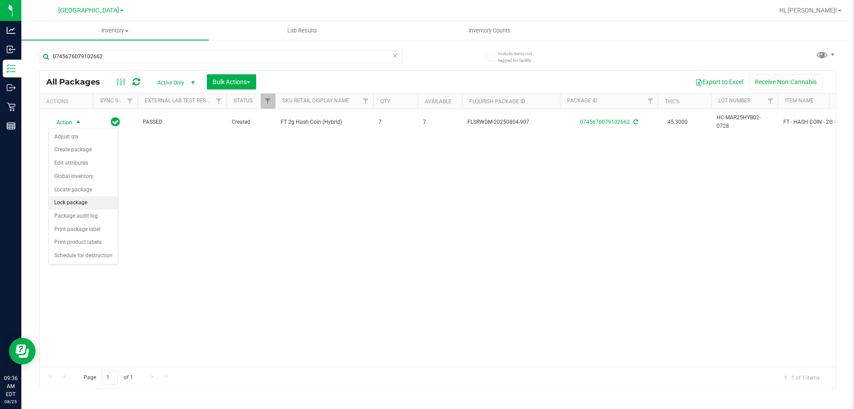
click at [88, 205] on li "Lock package" at bounding box center [83, 202] width 69 height 13
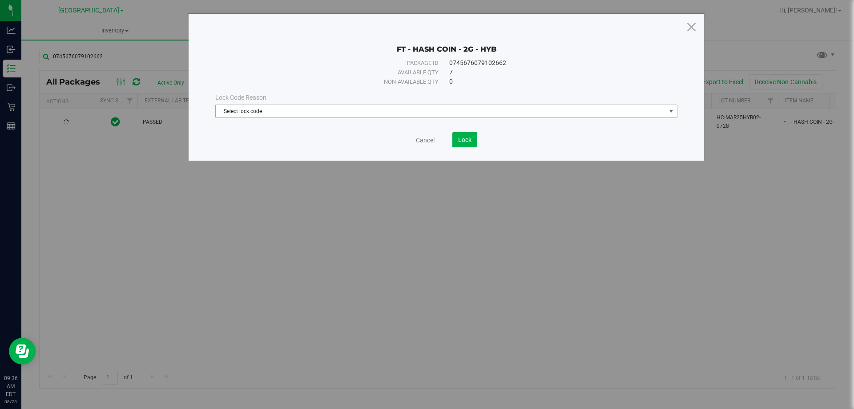
click at [250, 115] on span "Select lock code" at bounding box center [441, 111] width 450 height 12
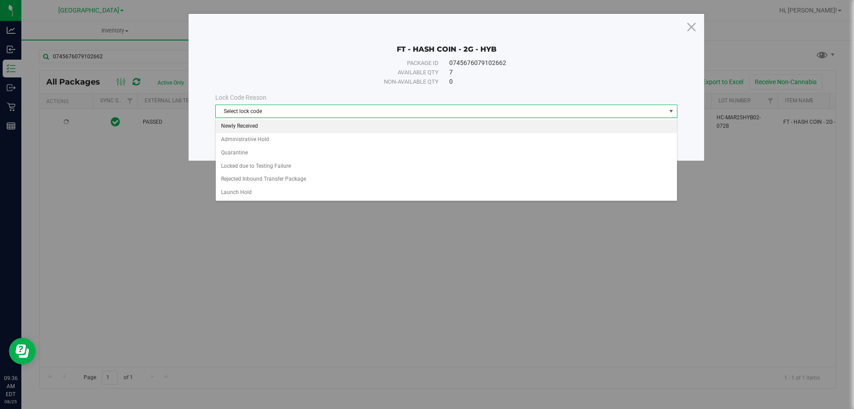
click at [254, 121] on li "Newly Received" at bounding box center [446, 126] width 461 height 13
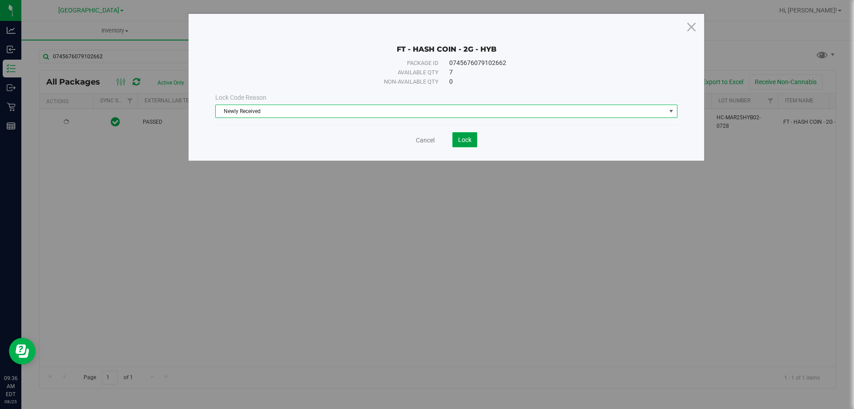
click at [469, 138] on span "Lock" at bounding box center [464, 139] width 13 height 7
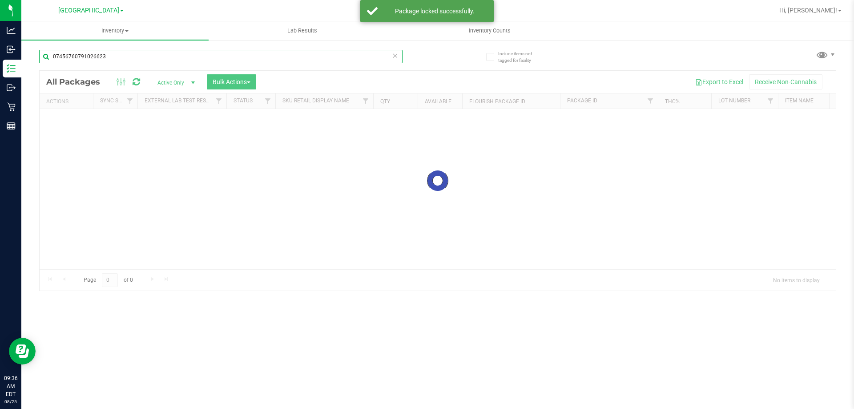
click at [150, 55] on input "07456760791026623" at bounding box center [221, 56] width 364 height 13
click at [150, 55] on input "38" at bounding box center [221, 56] width 364 height 13
click at [150, 55] on input "78" at bounding box center [221, 56] width 364 height 13
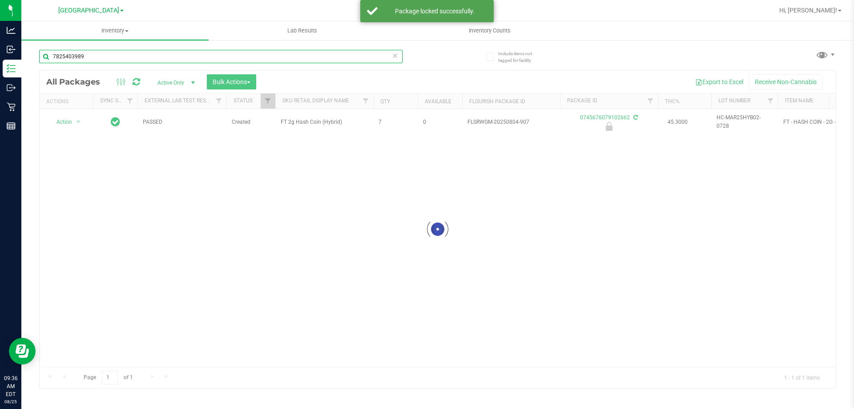
type input "7825403989"
click at [150, 55] on input "7825403989" at bounding box center [221, 56] width 364 height 13
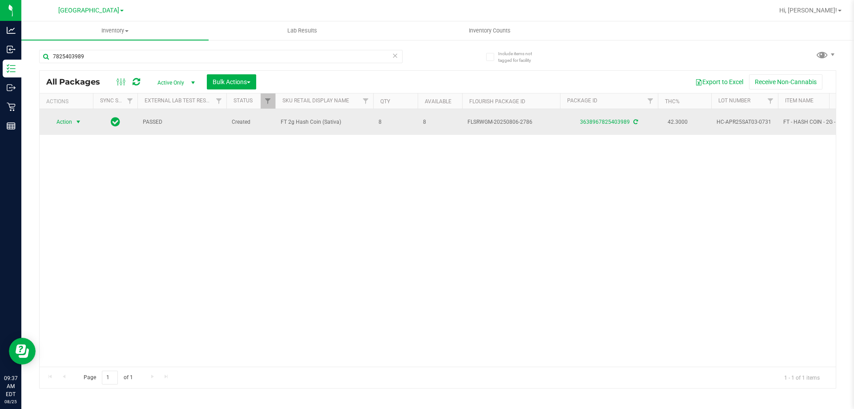
click at [65, 117] on span "Action" at bounding box center [60, 122] width 24 height 12
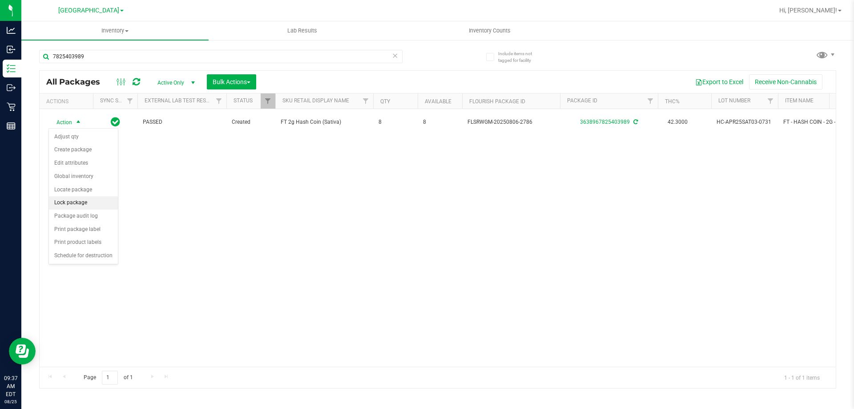
click at [91, 199] on li "Lock package" at bounding box center [83, 202] width 69 height 13
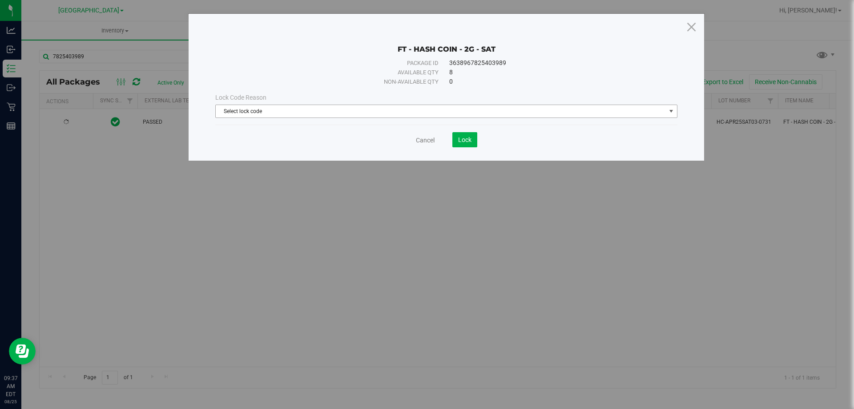
click at [275, 115] on span "Select lock code" at bounding box center [441, 111] width 450 height 12
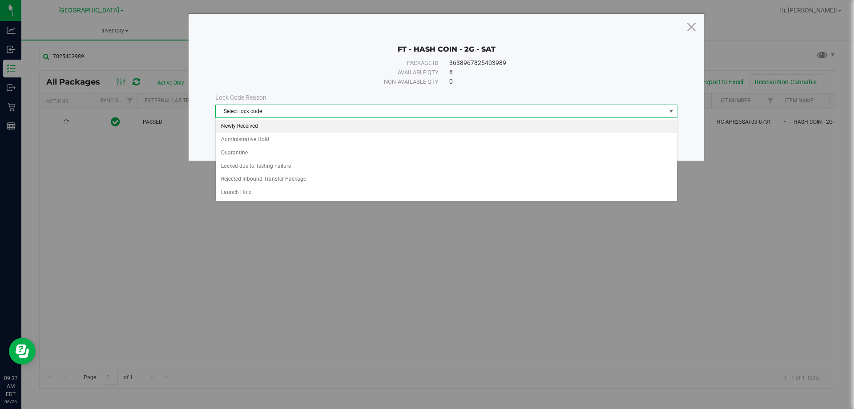
click at [279, 126] on li "Newly Received" at bounding box center [446, 126] width 461 height 13
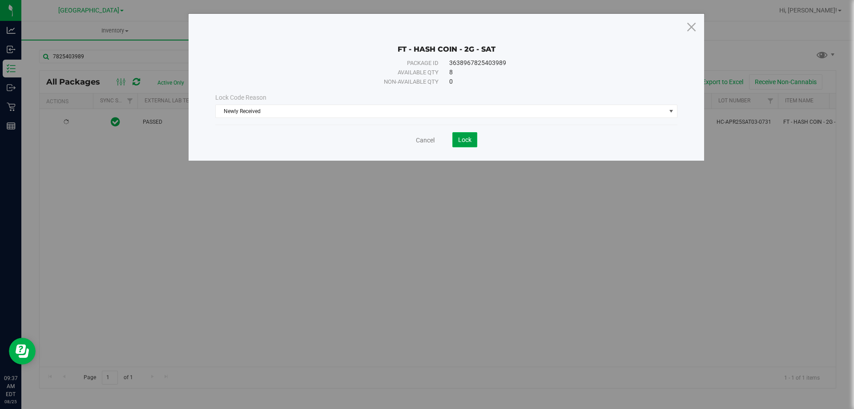
click at [470, 141] on span "Lock" at bounding box center [464, 139] width 13 height 7
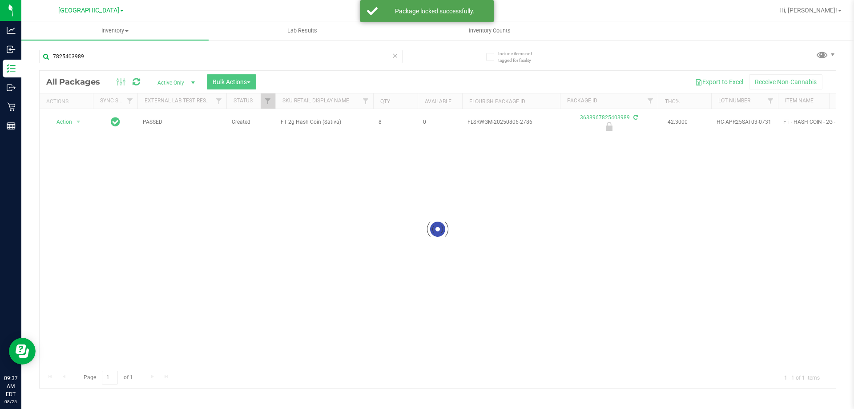
click at [180, 65] on div "7825403989" at bounding box center [221, 60] width 364 height 20
click at [183, 48] on div "7825403989" at bounding box center [238, 56] width 399 height 28
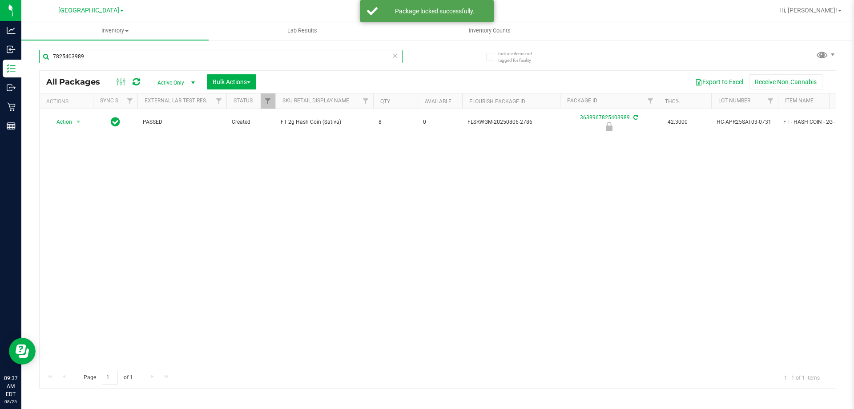
click at [183, 51] on input "7825403989" at bounding box center [221, 56] width 364 height 13
click at [183, 55] on input "7825403989" at bounding box center [221, 56] width 364 height 13
click at [184, 55] on input "7825403989" at bounding box center [221, 56] width 364 height 13
type input "-865"
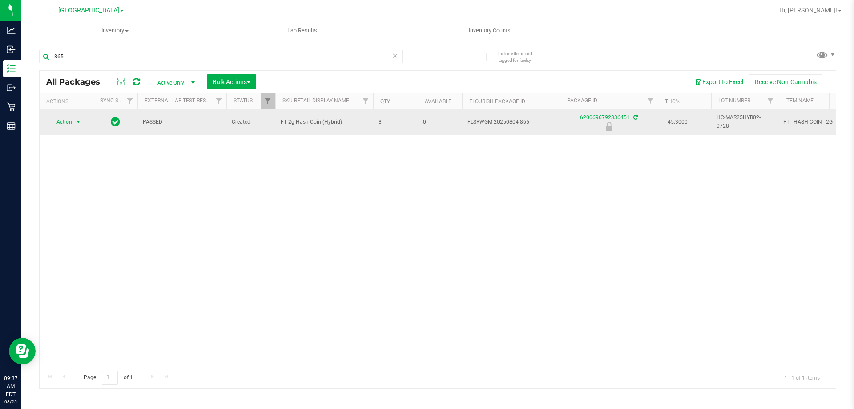
click at [74, 123] on span "select" at bounding box center [78, 122] width 11 height 12
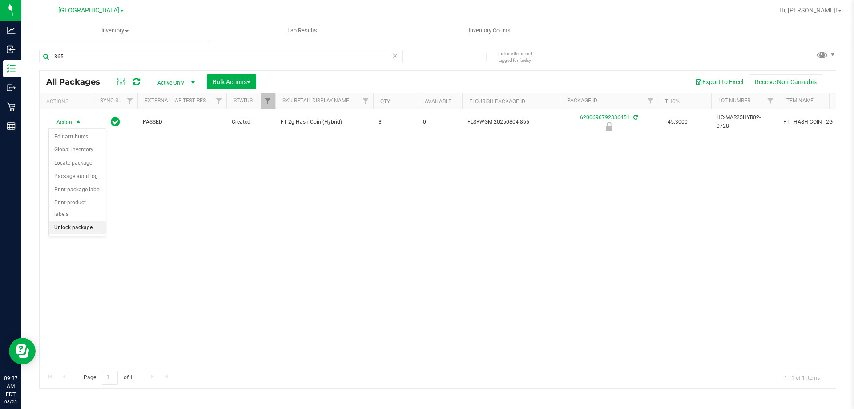
click at [70, 221] on li "Unlock package" at bounding box center [77, 227] width 57 height 13
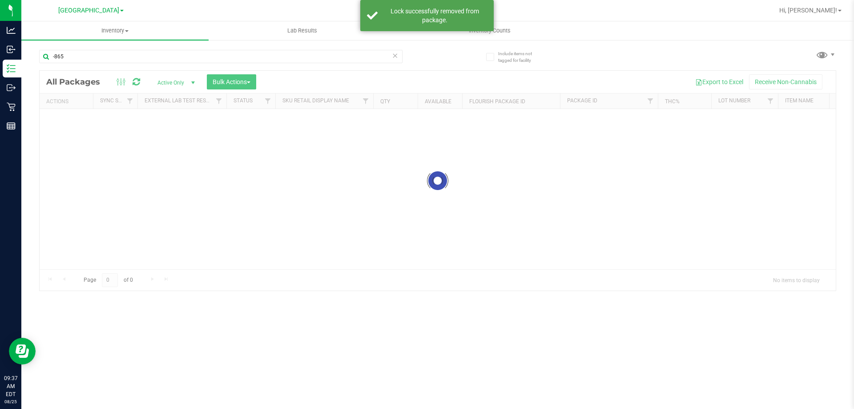
click at [81, 59] on input "-865" at bounding box center [221, 56] width 364 height 13
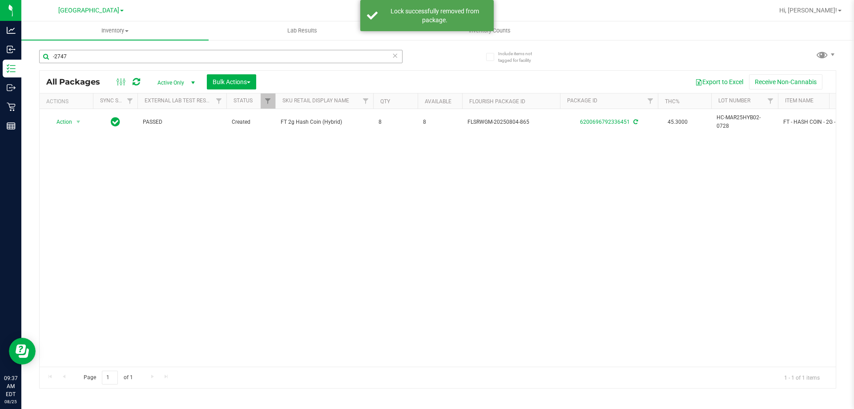
type input "-2747"
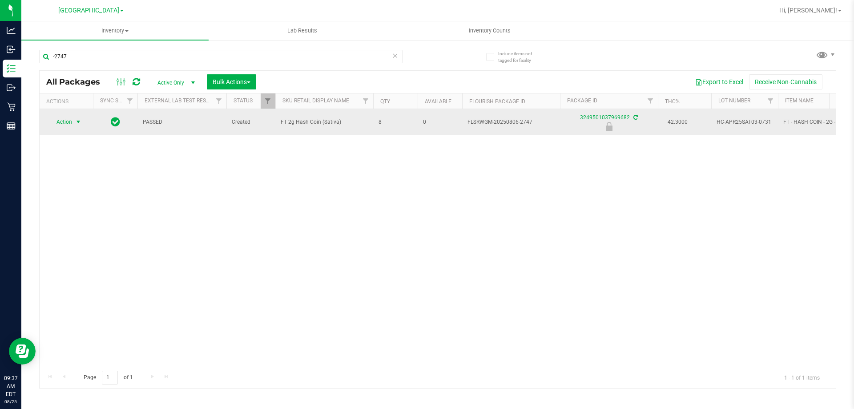
click at [57, 119] on span "Action" at bounding box center [60, 122] width 24 height 12
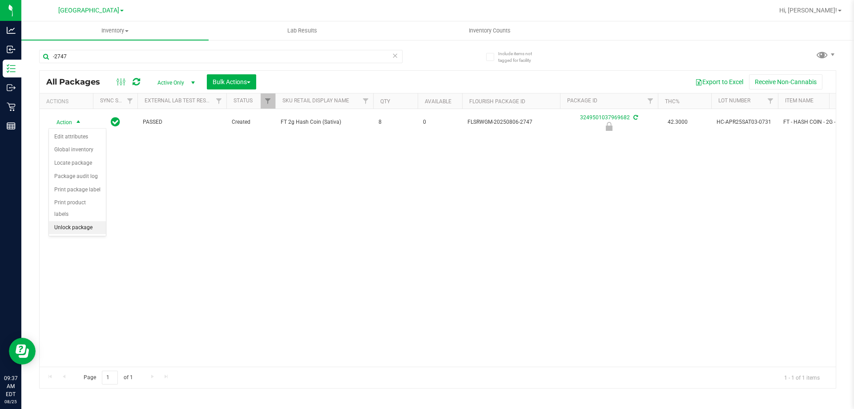
click at [76, 221] on li "Unlock package" at bounding box center [77, 227] width 57 height 13
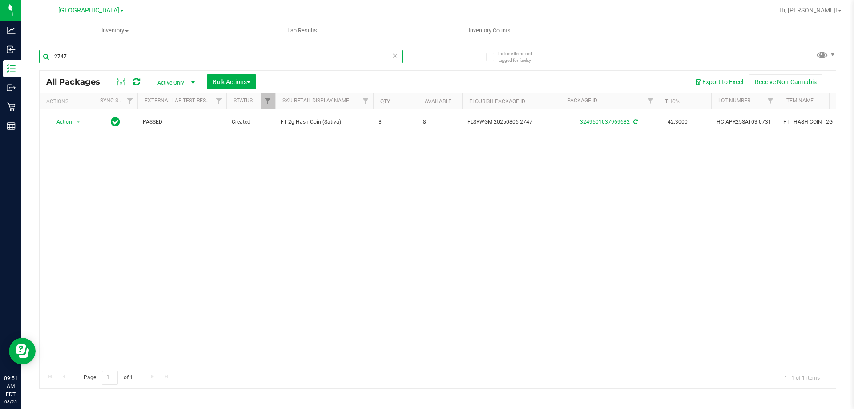
click at [212, 51] on input "-2747" at bounding box center [221, 56] width 364 height 13
type input "4769031704197944"
click at [66, 121] on span "Action" at bounding box center [60, 122] width 24 height 12
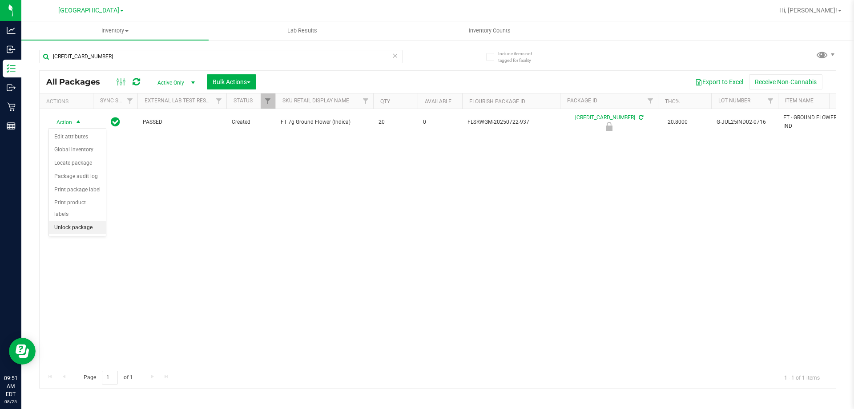
click at [81, 221] on li "Unlock package" at bounding box center [77, 227] width 57 height 13
click at [218, 193] on div "Action Action Adjust qty Create package Edit attributes Global inventory Locate…" at bounding box center [438, 238] width 796 height 258
click at [393, 56] on icon at bounding box center [395, 55] width 6 height 11
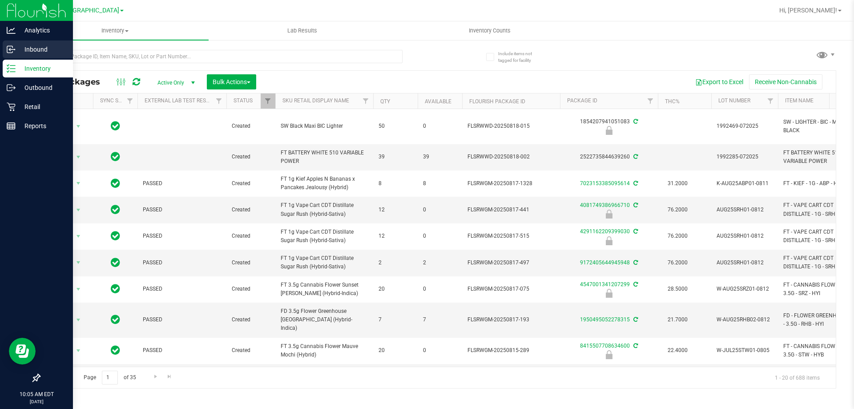
click at [28, 52] on p "Inbound" at bounding box center [42, 49] width 53 height 11
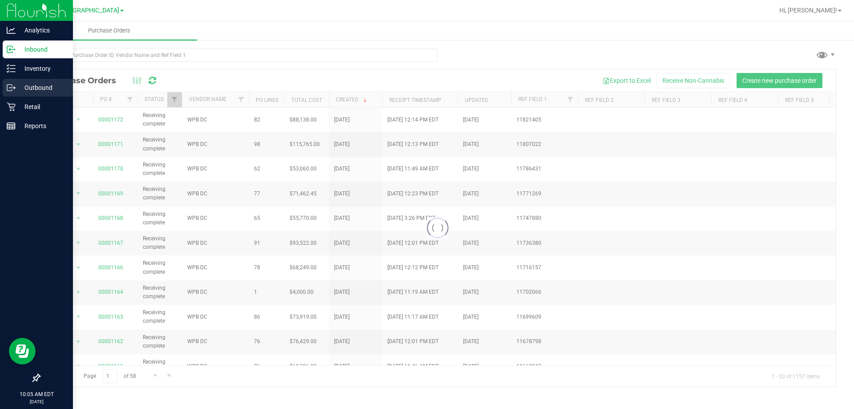
click at [31, 81] on div "Outbound" at bounding box center [38, 88] width 70 height 18
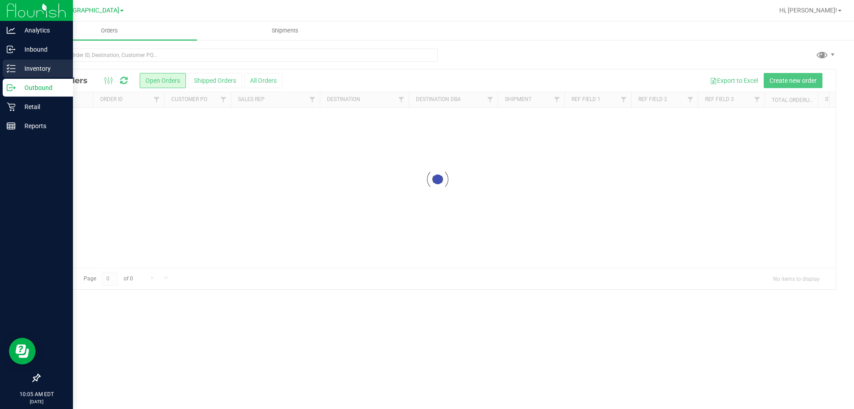
click at [36, 69] on p "Inventory" at bounding box center [42, 68] width 53 height 11
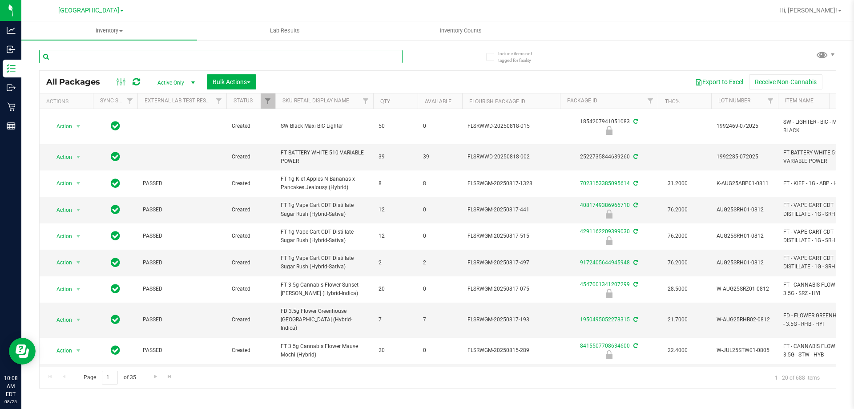
click at [189, 59] on input "text" at bounding box center [221, 56] width 364 height 13
type input "-990"
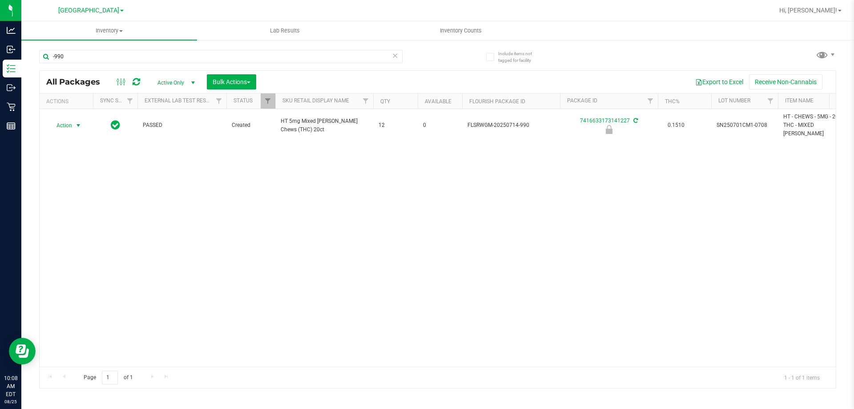
click at [64, 122] on span "Action" at bounding box center [60, 125] width 24 height 12
click at [83, 221] on li "Unlock package" at bounding box center [77, 227] width 57 height 13
click at [180, 55] on input "-990" at bounding box center [221, 56] width 364 height 13
click at [244, 50] on input "-990" at bounding box center [221, 56] width 364 height 13
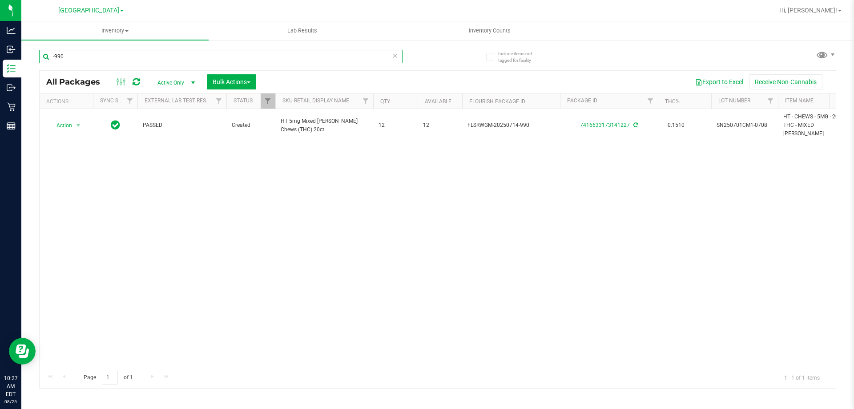
click at [244, 53] on input "-990" at bounding box center [221, 56] width 364 height 13
type input "0503191818040325"
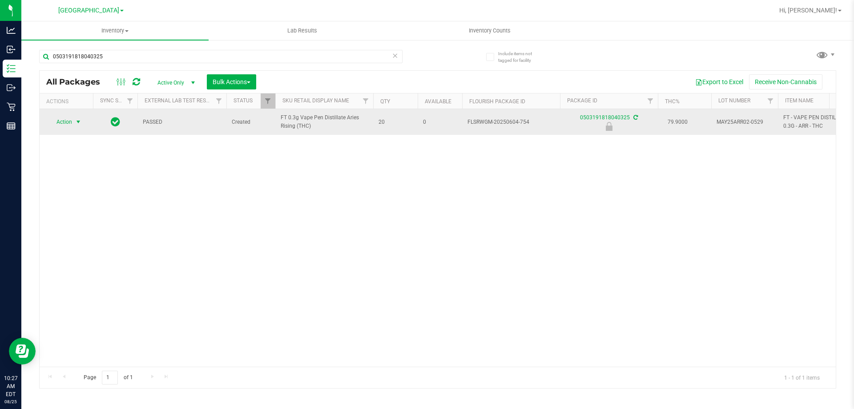
click at [81, 118] on span "select" at bounding box center [78, 121] width 7 height 7
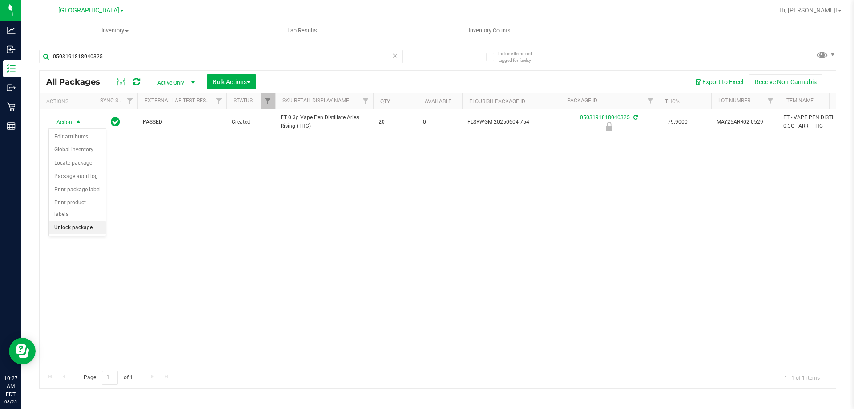
click at [90, 221] on li "Unlock package" at bounding box center [77, 227] width 57 height 13
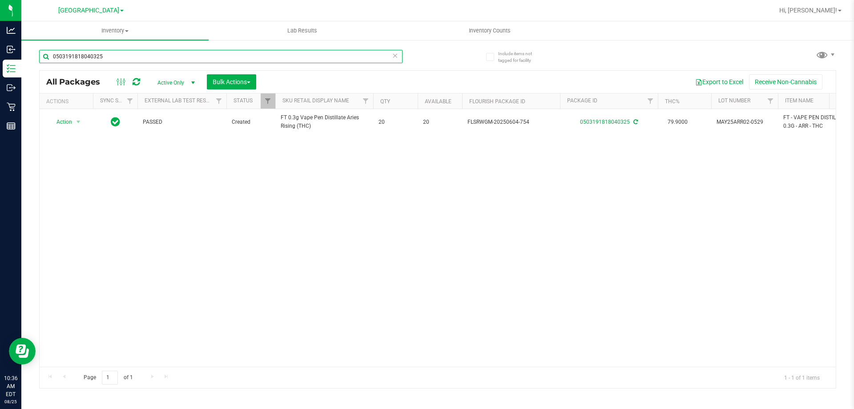
click at [174, 53] on input "0503191818040325" at bounding box center [221, 56] width 364 height 13
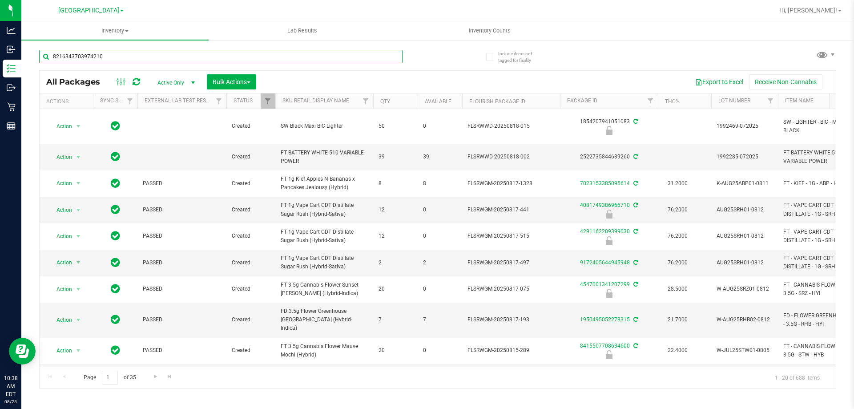
type input "8216343703974210"
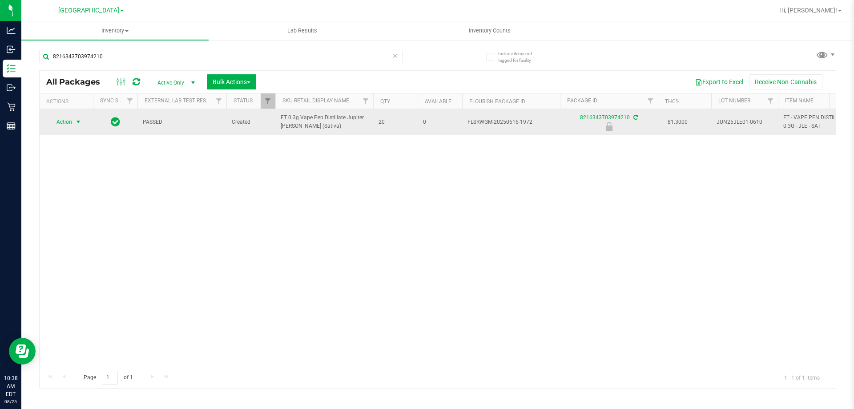
click at [69, 120] on span "Action" at bounding box center [60, 122] width 24 height 12
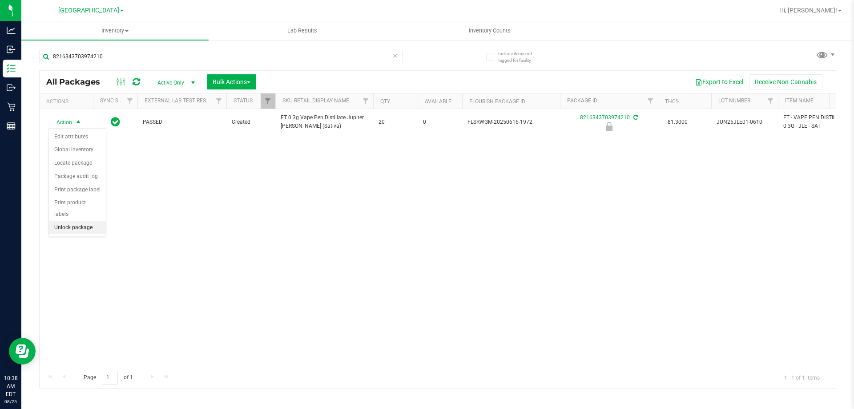
drag, startPoint x: 78, startPoint y: 217, endPoint x: 53, endPoint y: 6, distance: 212.5
click at [77, 221] on li "Unlock package" at bounding box center [77, 227] width 57 height 13
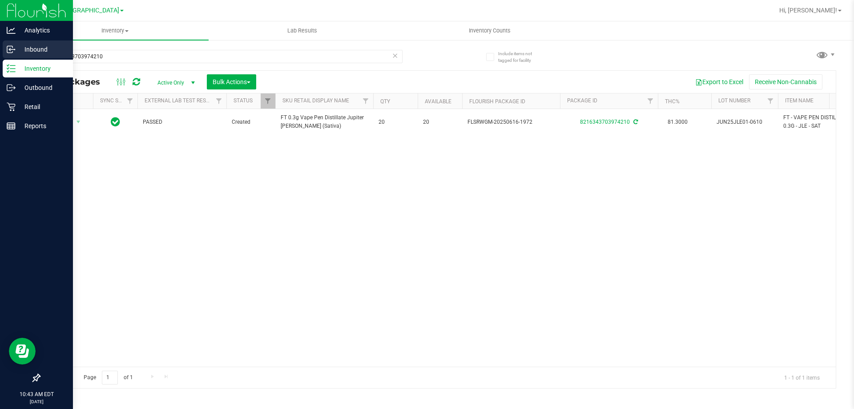
click at [18, 52] on p "Inbound" at bounding box center [42, 49] width 53 height 11
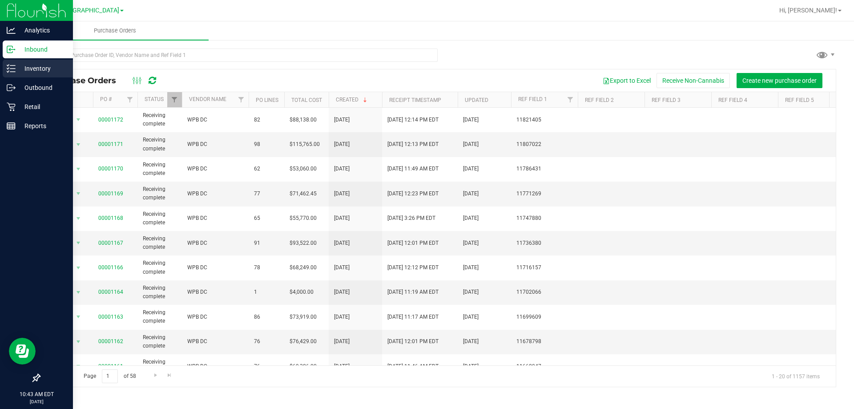
click at [15, 65] on line at bounding box center [12, 65] width 5 height 0
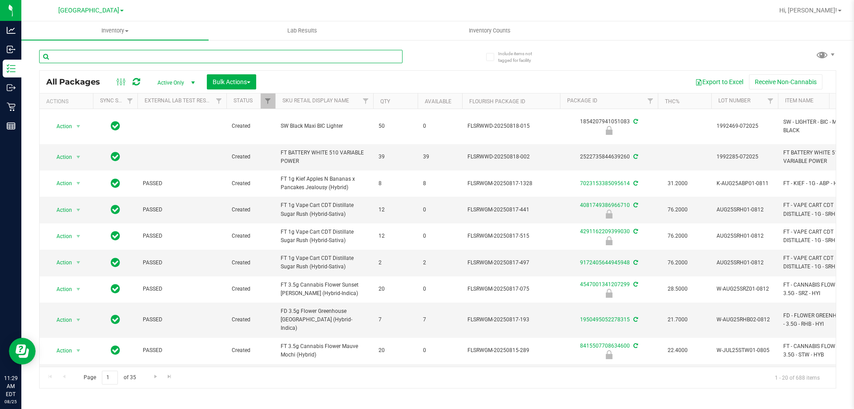
click at [76, 55] on input "text" at bounding box center [221, 56] width 364 height 13
type input "9731906257242437"
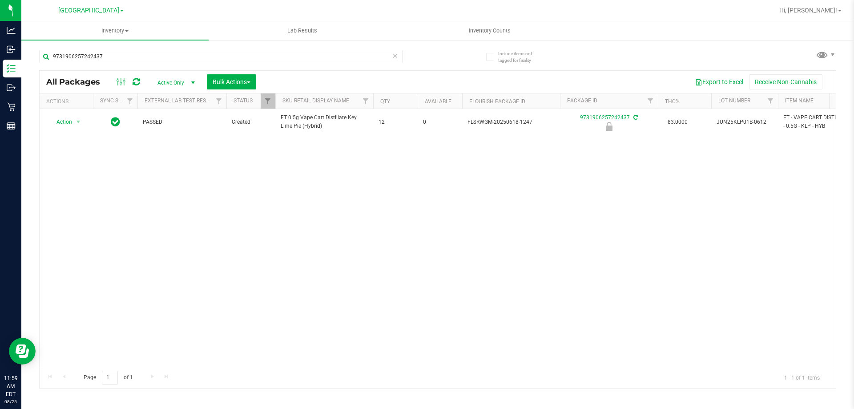
click at [71, 114] on td "Action Action Edit attributes Global inventory Locate package Package audit log…" at bounding box center [66, 122] width 53 height 26
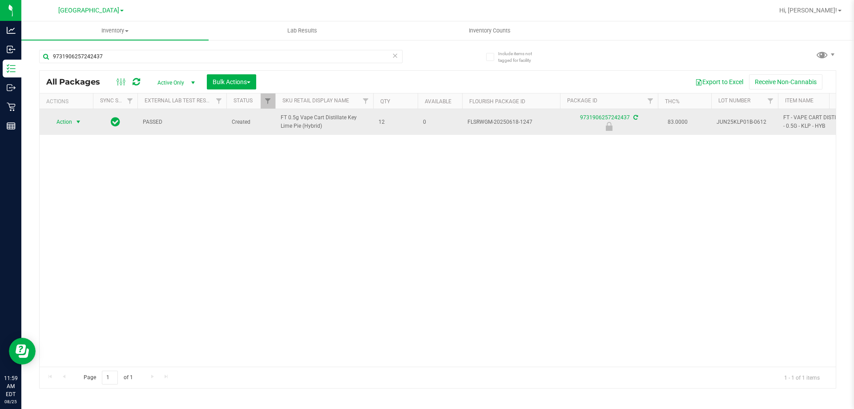
click at [73, 117] on span "select" at bounding box center [78, 122] width 11 height 12
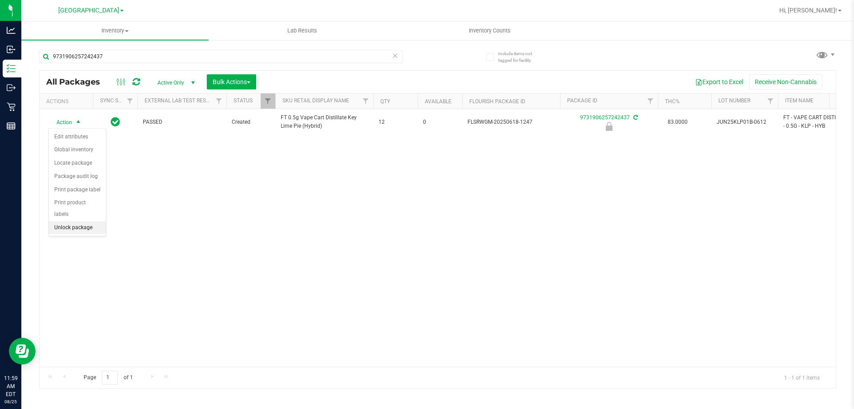
click at [90, 221] on li "Unlock package" at bounding box center [77, 227] width 57 height 13
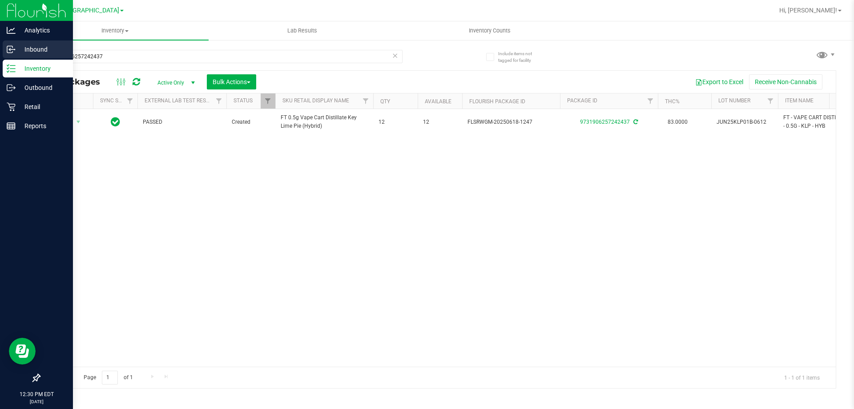
click at [13, 46] on icon at bounding box center [11, 49] width 9 height 9
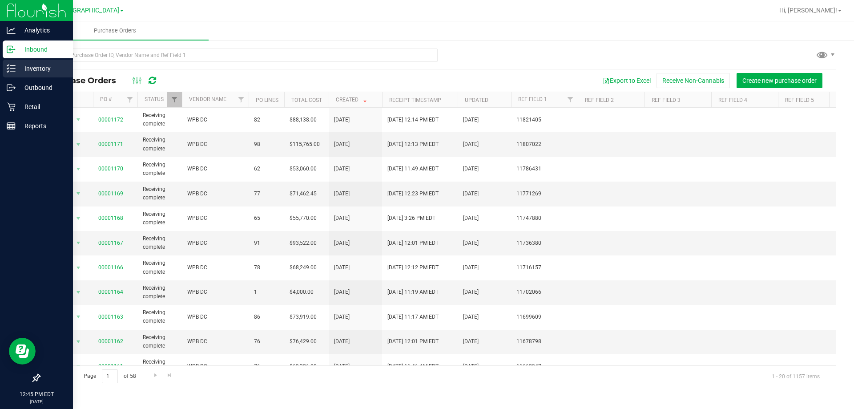
click at [16, 69] on p "Inventory" at bounding box center [42, 68] width 53 height 11
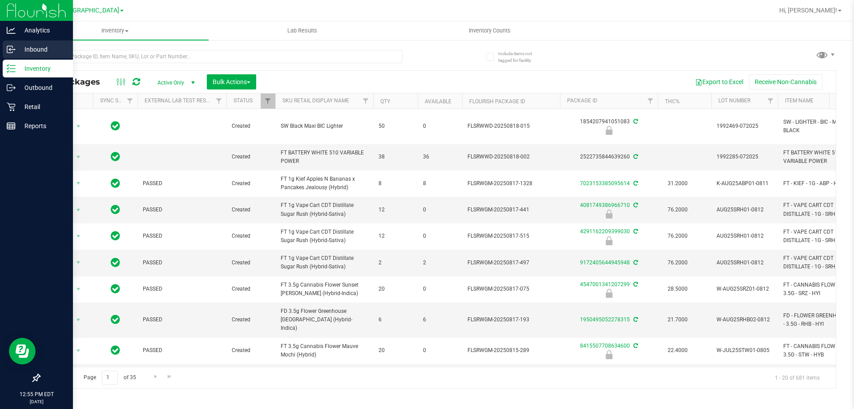
click at [16, 52] on p "Inbound" at bounding box center [42, 49] width 53 height 11
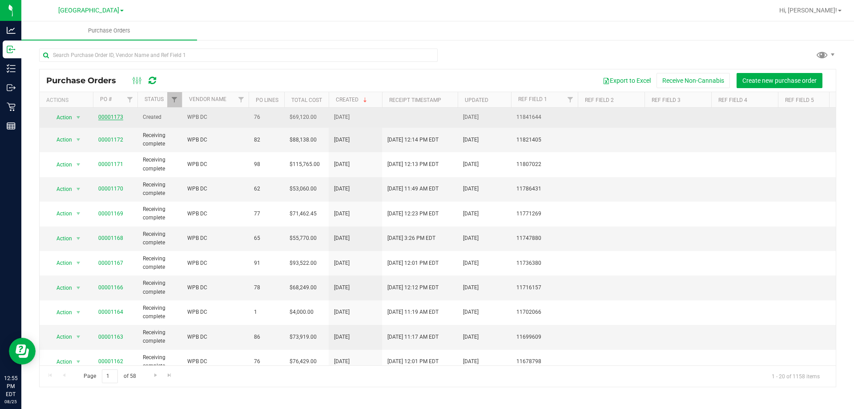
click at [104, 119] on link "00001173" at bounding box center [110, 117] width 25 height 6
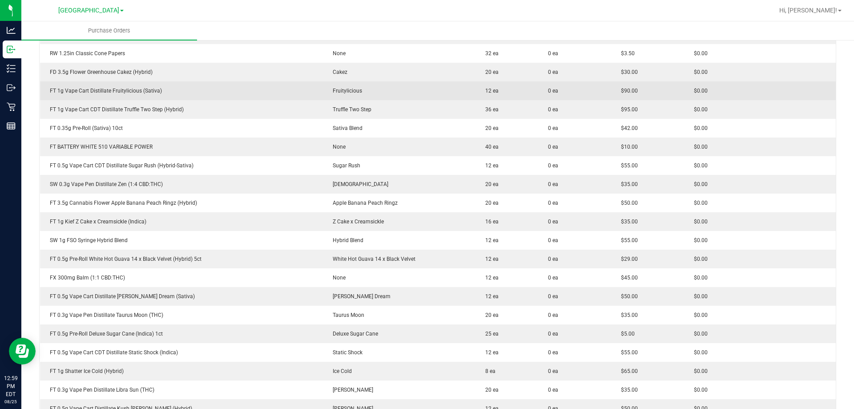
scroll to position [845, 0]
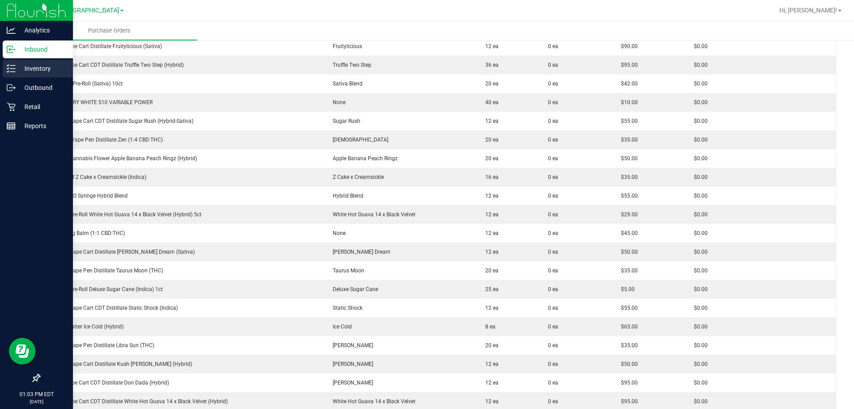
click at [31, 74] on div "Inventory" at bounding box center [38, 69] width 70 height 18
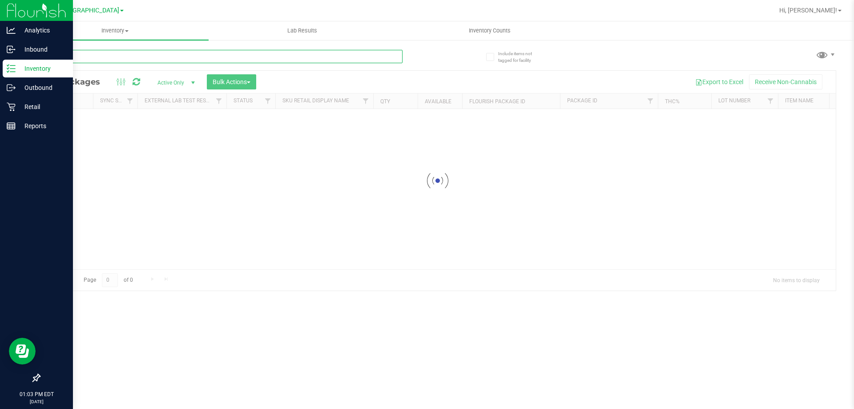
click at [144, 61] on input "text" at bounding box center [221, 56] width 364 height 13
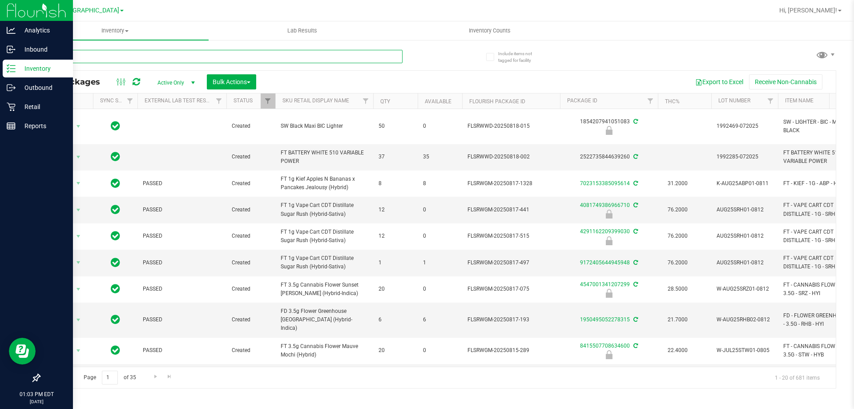
type input "rhb"
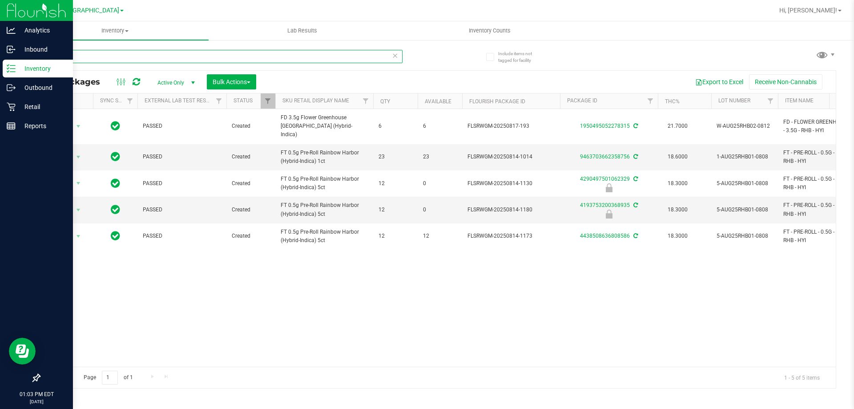
click at [323, 51] on input "rhb" at bounding box center [221, 56] width 364 height 13
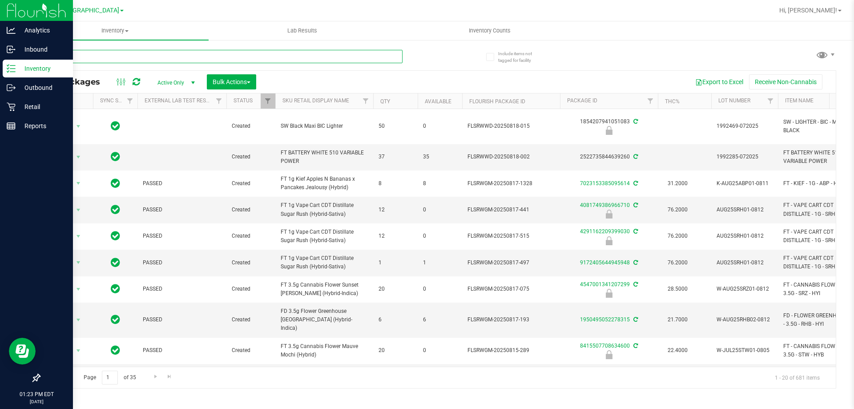
click at [89, 60] on input "text" at bounding box center [221, 56] width 364 height 13
type input "3300154501950158"
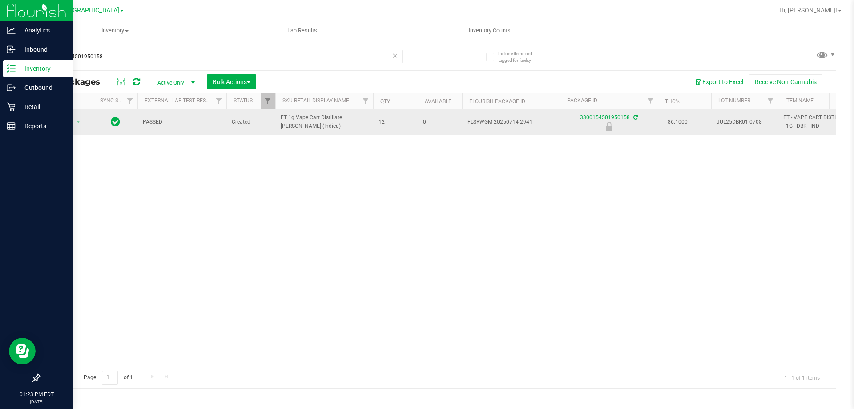
click at [68, 115] on td "Action Action Edit attributes Global inventory Locate package Package audit log…" at bounding box center [66, 122] width 53 height 26
click at [68, 121] on span "Action" at bounding box center [60, 122] width 24 height 12
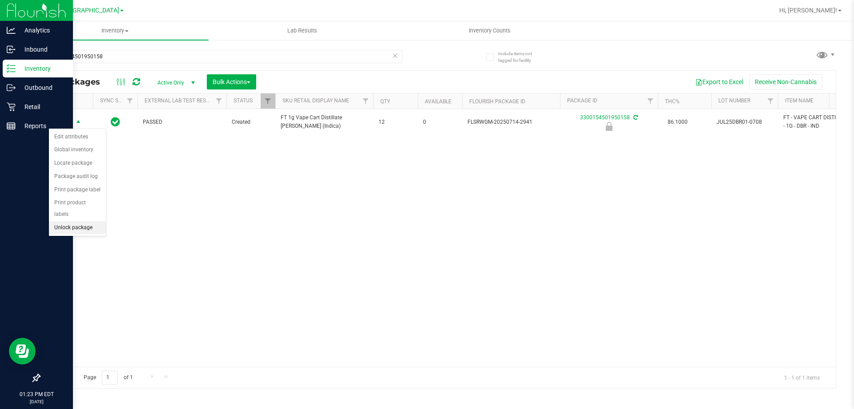
click at [86, 221] on li "Unlock package" at bounding box center [77, 227] width 57 height 13
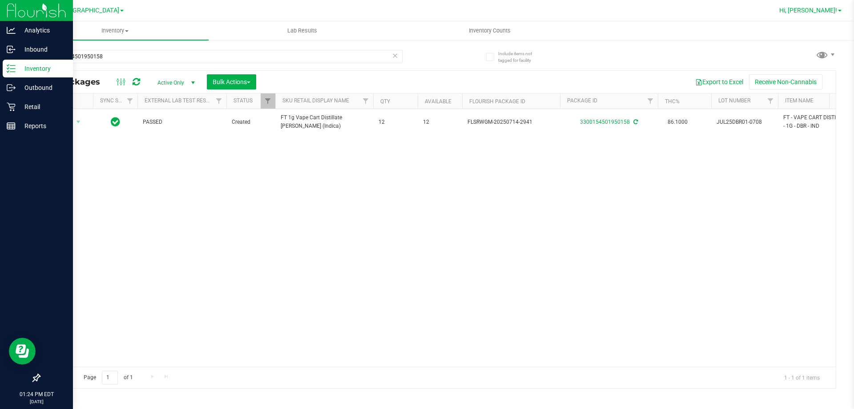
click at [834, 9] on span "Hi, [PERSON_NAME]!" at bounding box center [809, 10] width 58 height 7
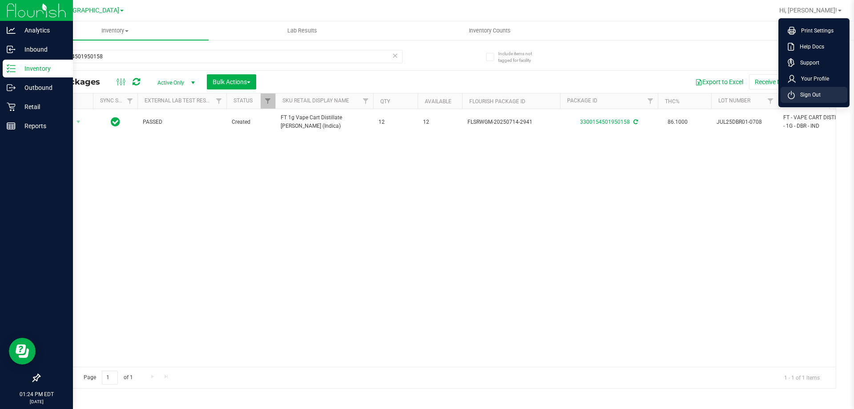
click at [820, 95] on span "Sign Out" at bounding box center [808, 94] width 26 height 9
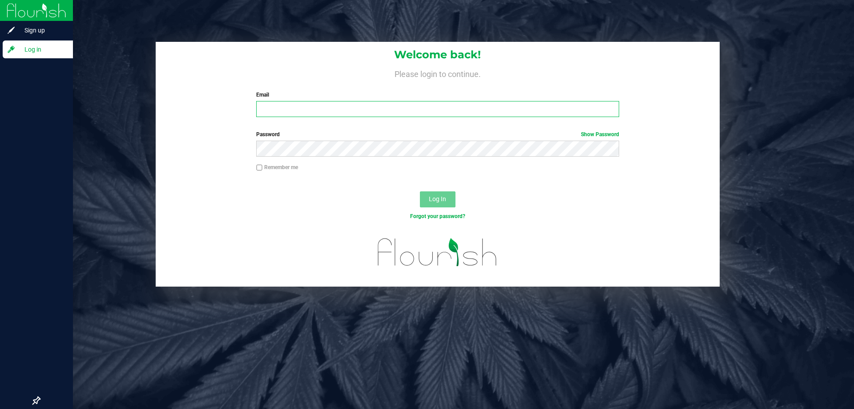
click at [261, 109] on input "Email" at bounding box center [437, 109] width 363 height 16
type input "[EMAIL_ADDRESS][DOMAIN_NAME]"
click at [420, 191] on button "Log In" at bounding box center [438, 199] width 36 height 16
